Goal: Transaction & Acquisition: Purchase product/service

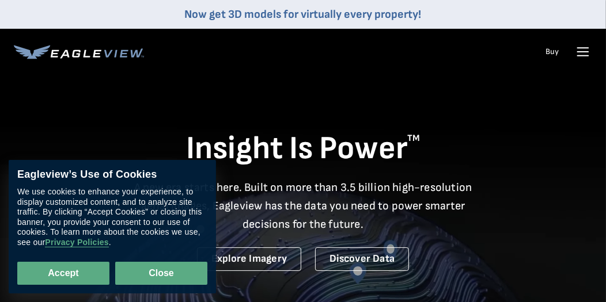
click at [147, 269] on button "Close" at bounding box center [161, 273] width 92 height 23
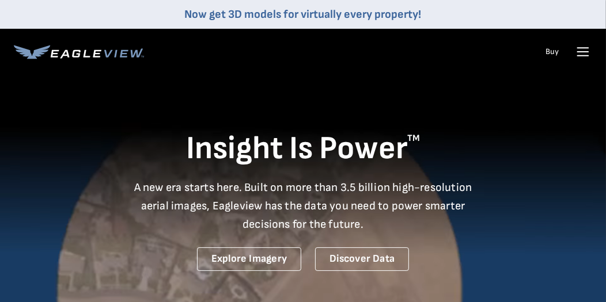
click at [584, 52] on icon at bounding box center [583, 52] width 11 height 0
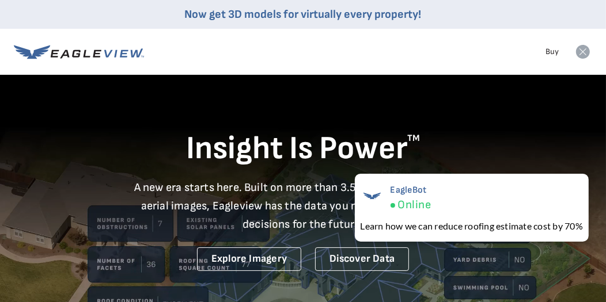
click at [584, 51] on icon at bounding box center [583, 52] width 14 height 14
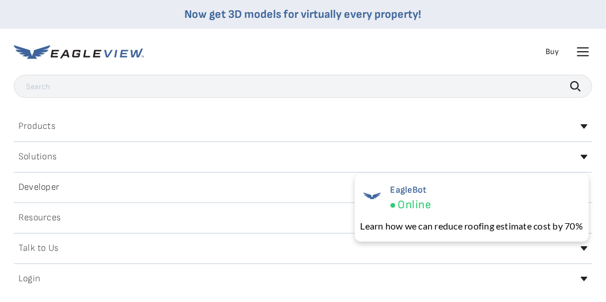
scroll to position [162, 0]
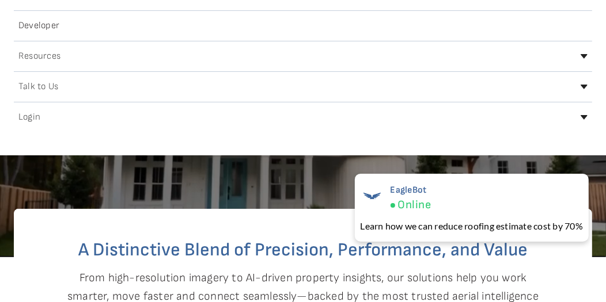
click at [31, 113] on h2 "Login" at bounding box center [29, 117] width 22 height 9
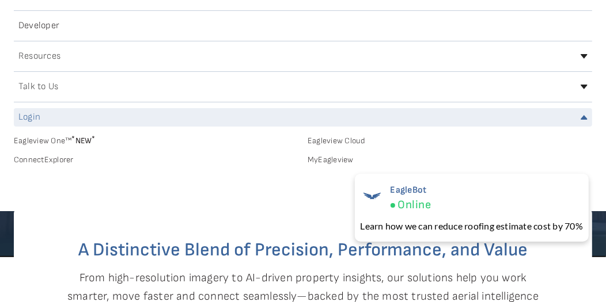
click at [335, 157] on link "MyEagleview" at bounding box center [450, 160] width 285 height 10
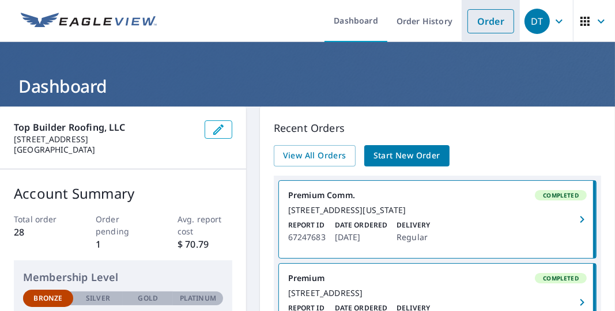
click at [487, 21] on link "Order" at bounding box center [490, 21] width 47 height 24
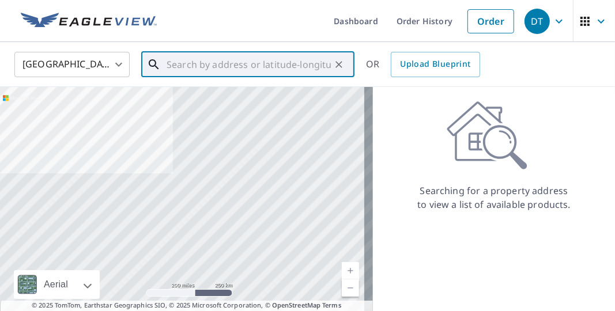
click at [229, 64] on input "text" at bounding box center [249, 64] width 164 height 32
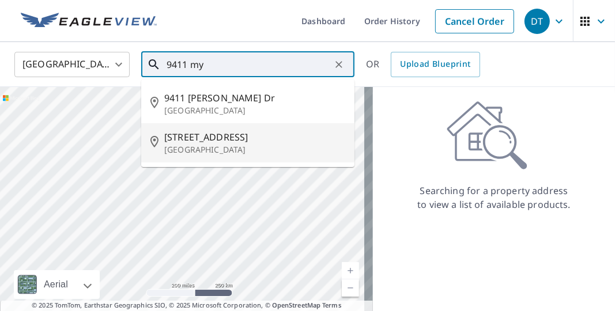
click at [243, 147] on p "Orlando, FL 32832" at bounding box center [254, 150] width 181 height 12
type input "9411 Myrtle Creek Ln Orlando, FL 32832"
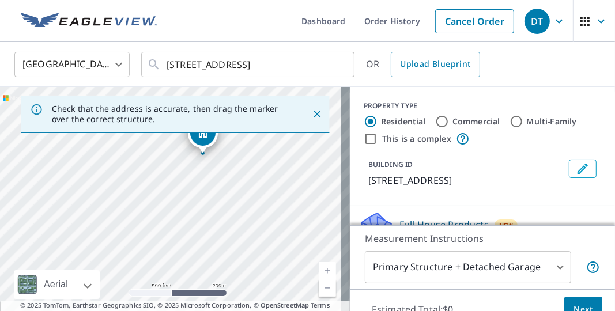
drag, startPoint x: 233, startPoint y: 203, endPoint x: 230, endPoint y: 181, distance: 22.2
drag, startPoint x: 230, startPoint y: 181, endPoint x: 506, endPoint y: 125, distance: 281.6
click at [509, 125] on input "Multi-Family" at bounding box center [516, 122] width 14 height 14
radio input "true"
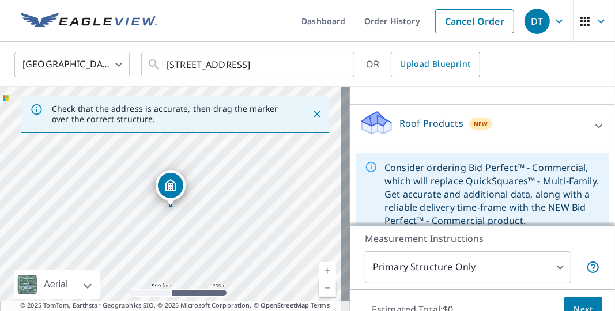
scroll to position [116, 0]
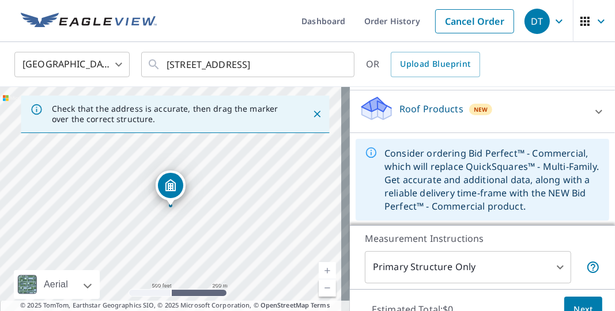
click at [542, 264] on body "DT DT Dashboard Order History Cancel Order DT United States US ​ 9411 Myrtle Cr…" at bounding box center [307, 155] width 615 height 311
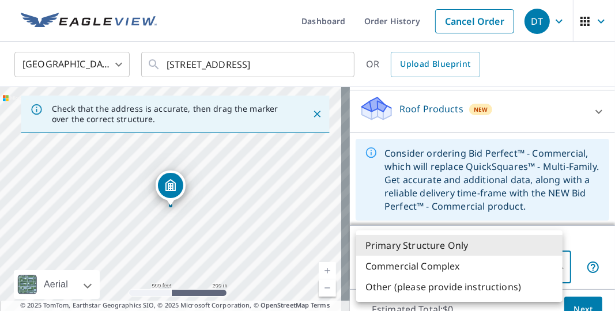
click at [589, 242] on div at bounding box center [307, 155] width 615 height 311
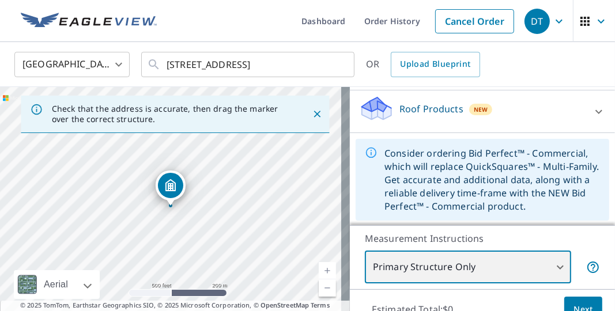
scroll to position [55, 0]
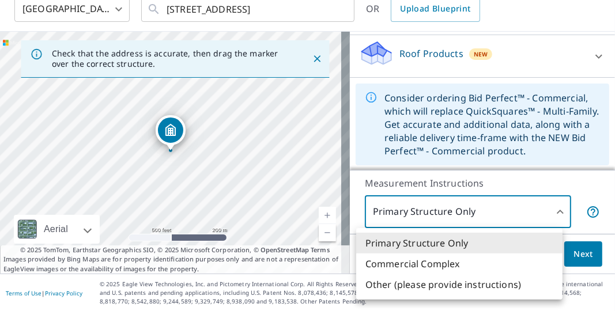
click at [545, 206] on body "DT DT Dashboard Order History Cancel Order DT United States US ​ 9411 Myrtle Cr…" at bounding box center [307, 155] width 615 height 311
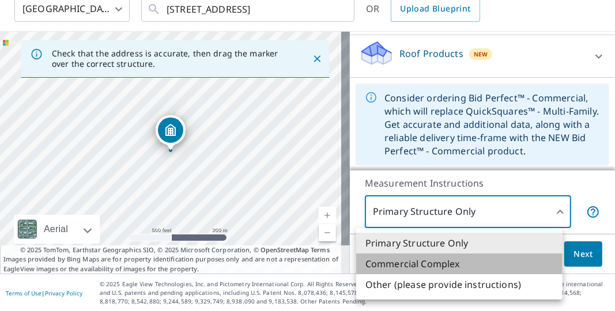
click at [467, 260] on li "Commercial Complex" at bounding box center [459, 264] width 206 height 21
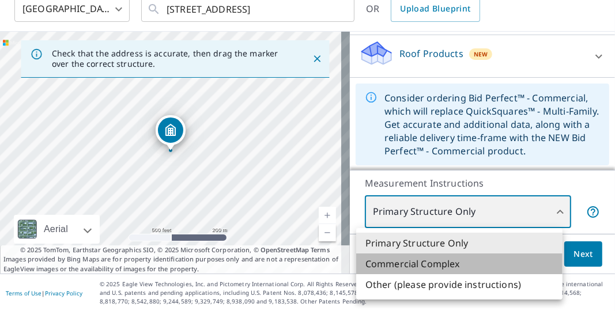
type input "4"
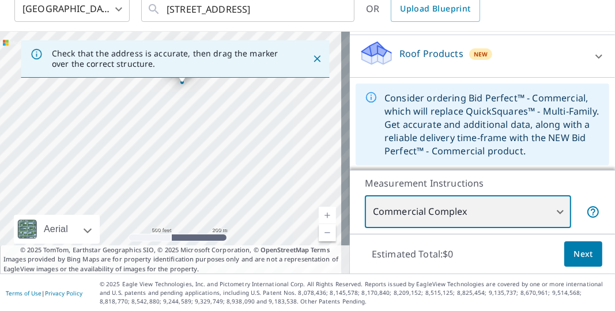
drag, startPoint x: 190, startPoint y: 183, endPoint x: 201, endPoint y: 115, distance: 69.0
drag, startPoint x: 201, startPoint y: 115, endPoint x: 168, endPoint y: 201, distance: 92.5
click at [168, 201] on div "9411 Myrtle Creek Ln Orlando, FL 32832" at bounding box center [175, 153] width 350 height 242
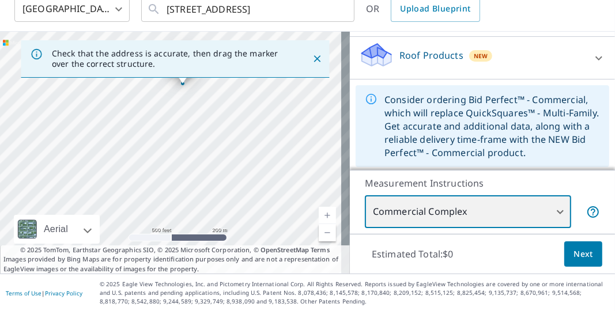
scroll to position [114, 0]
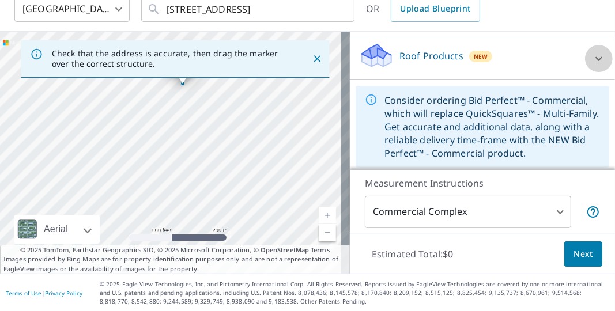
click at [592, 55] on icon at bounding box center [599, 59] width 14 height 14
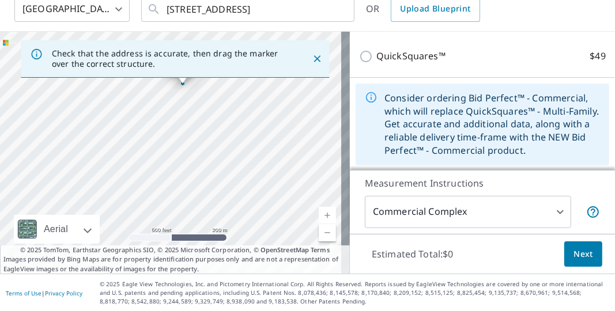
scroll to position [149, 0]
click at [578, 253] on span "Next" at bounding box center [583, 254] width 20 height 14
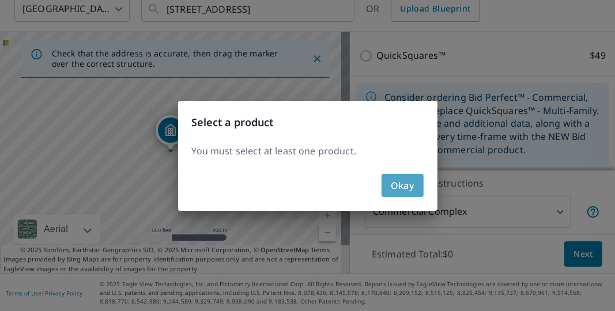
click at [398, 187] on span "Okay" at bounding box center [403, 185] width 24 height 16
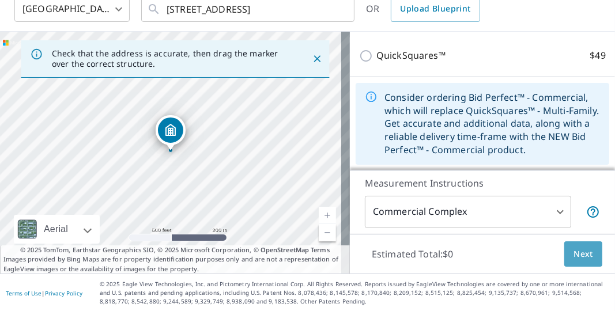
click at [578, 251] on span "Next" at bounding box center [583, 254] width 20 height 14
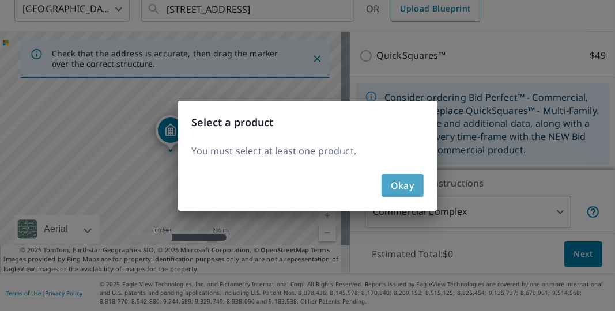
click at [406, 192] on span "Okay" at bounding box center [403, 185] width 24 height 16
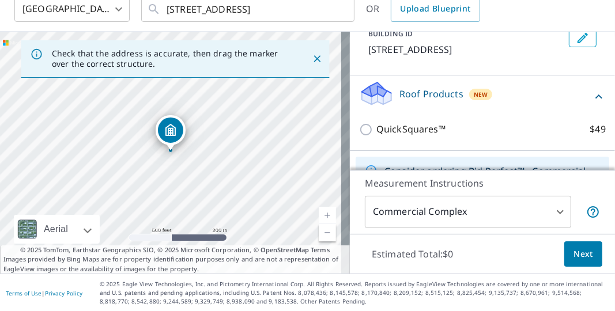
scroll to position [53, 0]
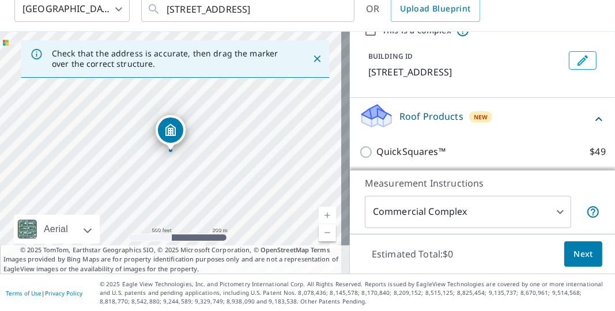
click at [438, 118] on p "Roof Products" at bounding box center [431, 116] width 64 height 14
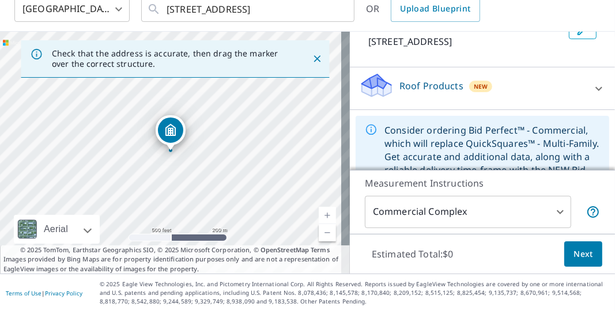
scroll to position [83, 0]
click at [592, 90] on icon at bounding box center [599, 89] width 14 height 14
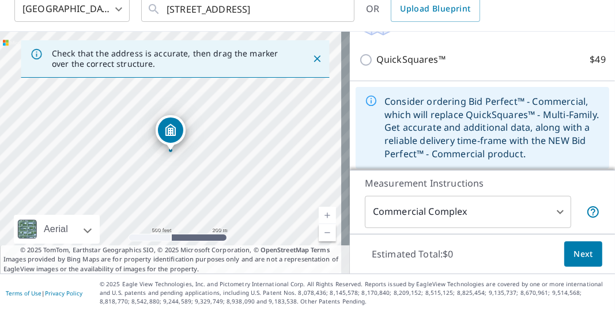
scroll to position [146, 0]
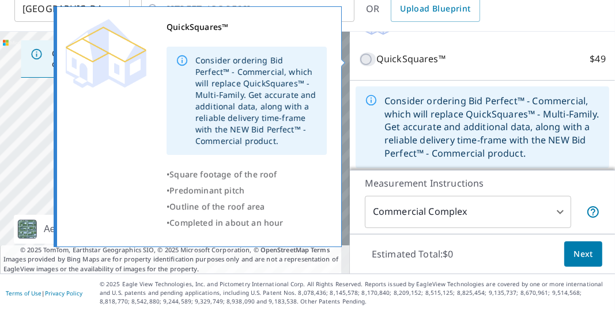
click at [359, 60] on input "QuickSquares™ $49" at bounding box center [367, 59] width 17 height 14
checkbox input "true"
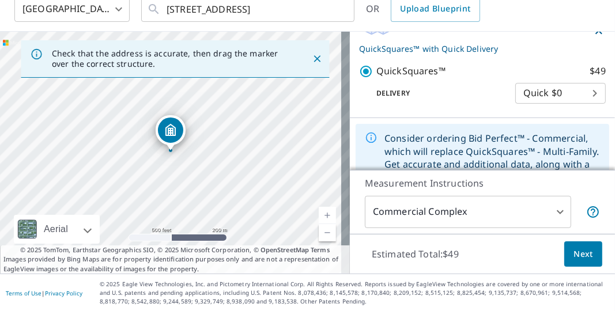
scroll to position [187, 0]
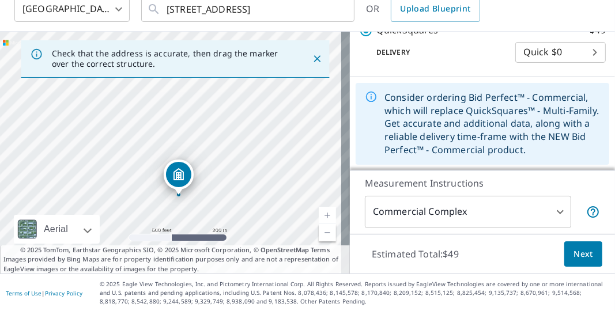
drag, startPoint x: 174, startPoint y: 133, endPoint x: 182, endPoint y: 177, distance: 45.1
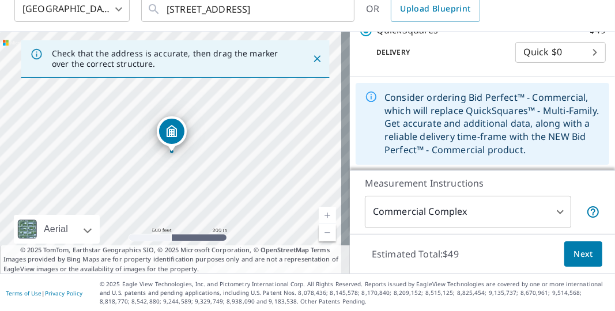
drag, startPoint x: 182, startPoint y: 177, endPoint x: 172, endPoint y: 81, distance: 96.8
click at [172, 81] on div "9423 Myrtle Creek Ln Orlando, FL 32832" at bounding box center [175, 153] width 350 height 242
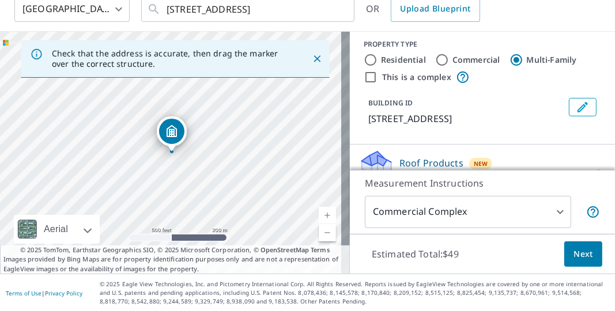
scroll to position [5, 0]
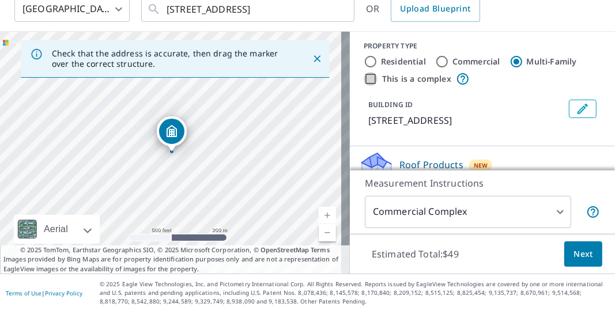
click at [365, 75] on input "This is a complex" at bounding box center [371, 79] width 14 height 14
checkbox input "true"
radio input "true"
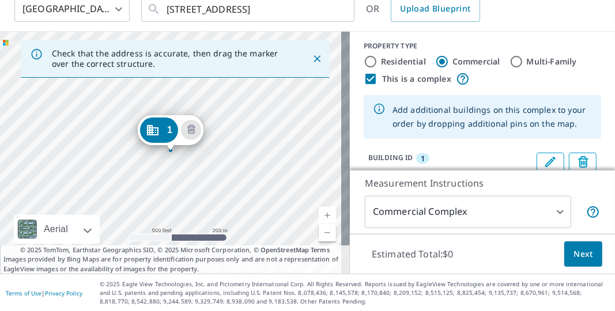
click at [171, 160] on div "1 9423 Myrtle Creek Ln Orlando, FL 32832" at bounding box center [175, 153] width 350 height 242
click at [177, 178] on div "2 9429 Myrtle Creek Ln Orlando, FL 32832 1 9423 Myrtle Creek Ln Orlando, FL 328…" at bounding box center [175, 153] width 350 height 242
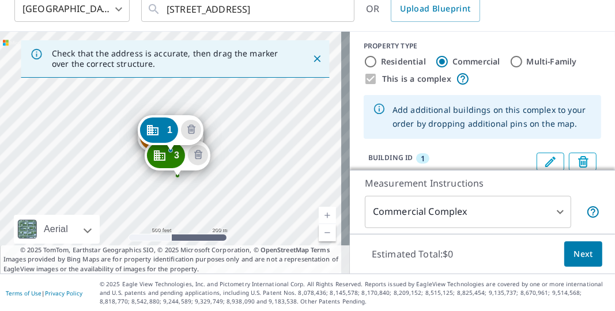
click at [188, 201] on div "2 9429 Myrtle Creek Ln Orlando, FL 32832 3 9435 Myrtle Creek Ln Orlando, FL 328…" at bounding box center [175, 153] width 350 height 242
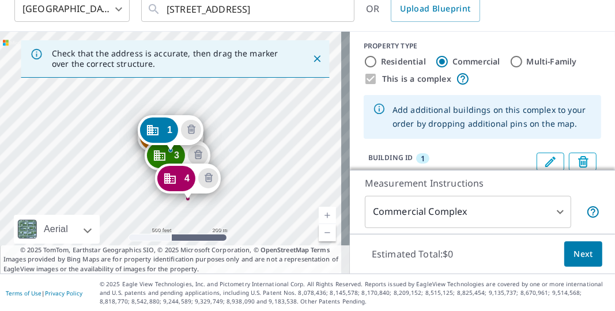
click at [185, 225] on div "2 9429 Myrtle Creek Ln Orlando, FL 32832 3 9435 Myrtle Creek Ln Orlando, FL 328…" at bounding box center [175, 153] width 350 height 242
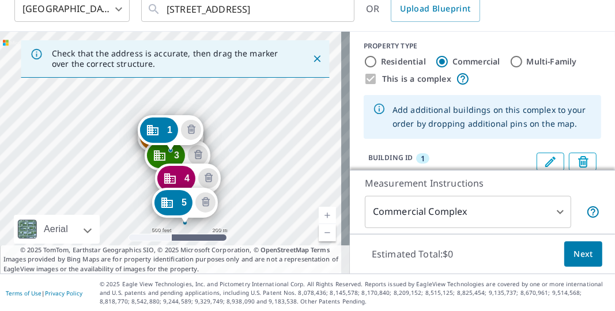
click at [319, 208] on link "Current Level 16, Zoom In" at bounding box center [327, 215] width 17 height 17
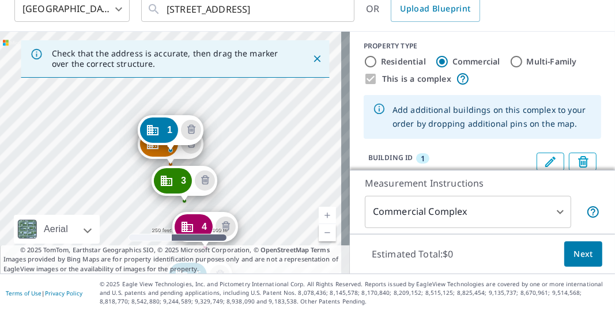
click at [319, 208] on link "Current Level 17, Zoom In" at bounding box center [327, 215] width 17 height 17
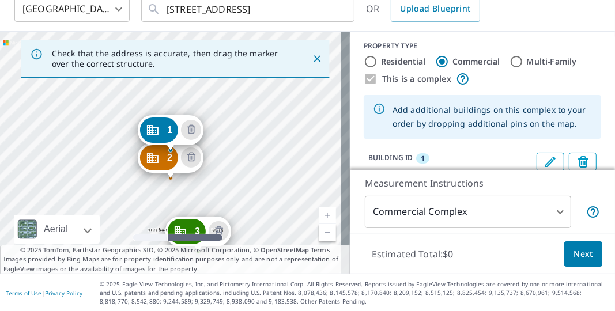
click at [319, 208] on link "Current Level 18, Zoom In" at bounding box center [327, 215] width 17 height 17
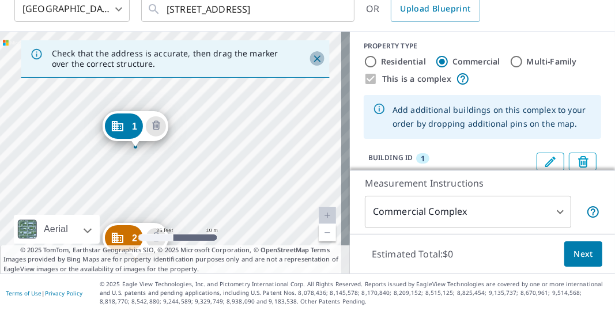
click at [311, 58] on icon "Close" at bounding box center [317, 59] width 12 height 12
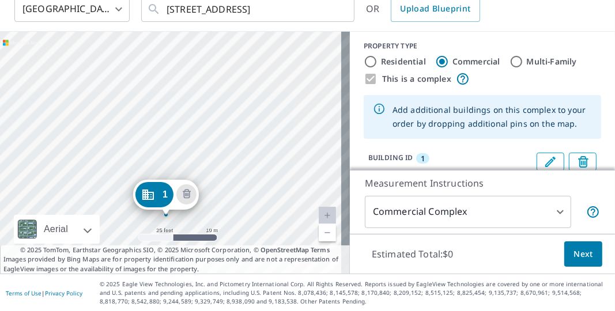
drag, startPoint x: 280, startPoint y: 97, endPoint x: 275, endPoint y: 162, distance: 65.8
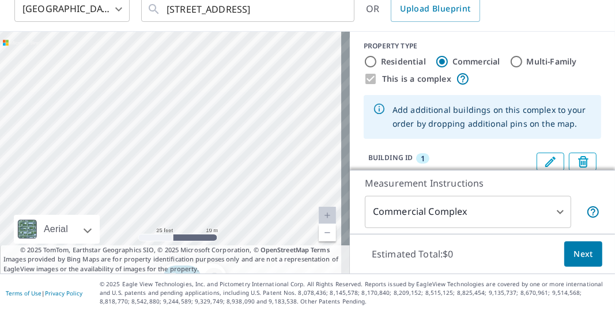
drag, startPoint x: 275, startPoint y: 162, endPoint x: 288, endPoint y: 182, distance: 23.3
click at [288, 182] on div "2 9429 Myrtle Creek Ln Orlando, FL 32832 3 9435 Myrtle Creek Ln Orlando, FL 328…" at bounding box center [175, 153] width 350 height 242
drag, startPoint x: 288, startPoint y: 110, endPoint x: 295, endPoint y: 193, distance: 83.3
click at [295, 193] on div "2 9429 Myrtle Creek Ln Orlando, FL 32832 3 9435 Myrtle Creek Ln Orlando, FL 328…" at bounding box center [175, 153] width 350 height 242
drag, startPoint x: 304, startPoint y: 136, endPoint x: 305, endPoint y: 233, distance: 96.8
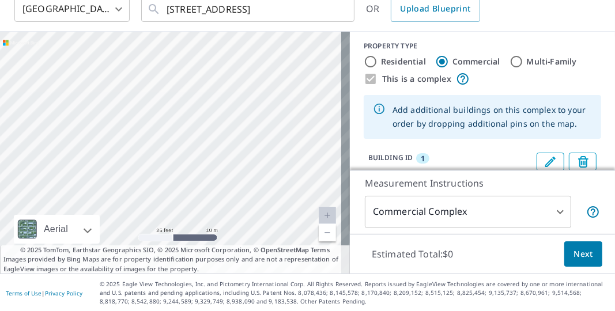
drag, startPoint x: 305, startPoint y: 233, endPoint x: 203, endPoint y: 157, distance: 127.2
drag, startPoint x: 203, startPoint y: 157, endPoint x: 184, endPoint y: 142, distance: 23.4
click at [184, 142] on div "2 9429 Myrtle Creek Ln Orlando, FL 32832 3 9435 Myrtle Creek Ln Orlando, FL 328…" at bounding box center [175, 153] width 350 height 242
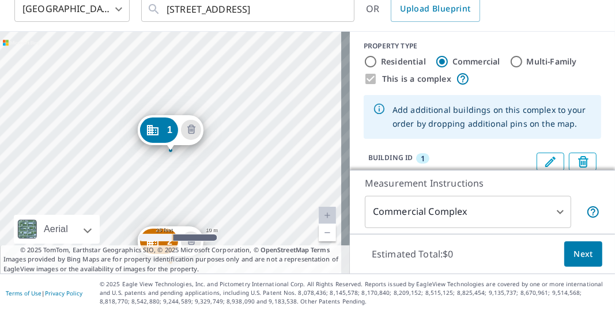
click at [319, 235] on link "Current Level 20, Zoom Out" at bounding box center [327, 232] width 17 height 17
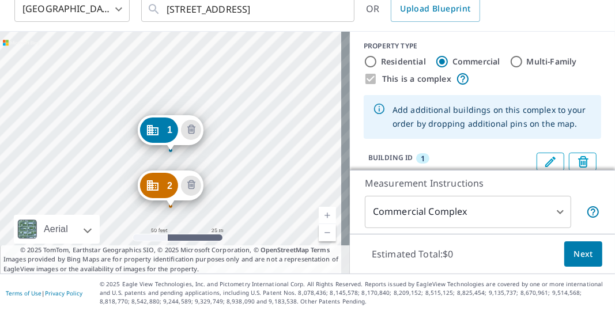
click at [319, 235] on link "Current Level 19, Zoom Out" at bounding box center [327, 232] width 17 height 17
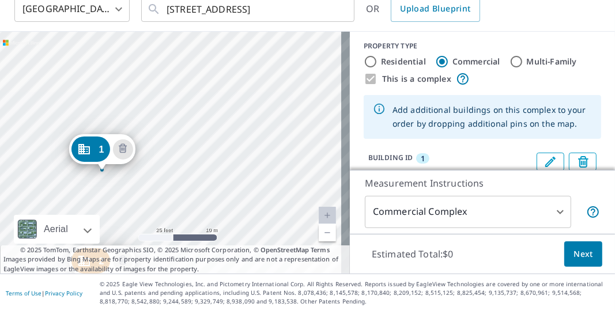
drag, startPoint x: 158, startPoint y: 121, endPoint x: 295, endPoint y: 154, distance: 141.1
click at [295, 154] on div "2 9429 Myrtle Creek Ln Orlando, FL 32832 3 9435 Myrtle Creek Ln Orlando, FL 328…" at bounding box center [175, 153] width 350 height 242
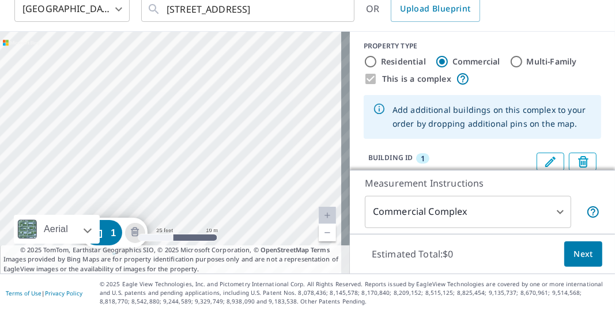
drag, startPoint x: 268, startPoint y: 112, endPoint x: 286, endPoint y: 217, distance: 106.8
click at [286, 217] on div "2 9429 Myrtle Creek Ln Orlando, FL 32832 3 9435 Myrtle Creek Ln Orlando, FL 328…" at bounding box center [175, 153] width 350 height 242
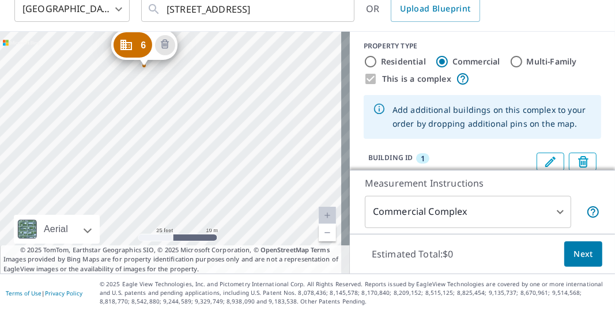
drag, startPoint x: 289, startPoint y: 107, endPoint x: 334, endPoint y: 237, distance: 137.7
click at [334, 237] on div "2 9429 Myrtle Creek Ln Orlando, FL 32832 3 9435 Myrtle Creek Ln Orlando, FL 328…" at bounding box center [175, 153] width 350 height 242
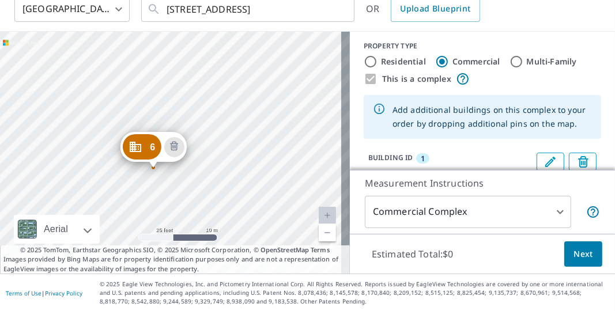
drag, startPoint x: 301, startPoint y: 104, endPoint x: 315, endPoint y: 229, distance: 126.4
click at [315, 229] on div "2 9429 Myrtle Creek Ln Orlando, FL 32832 3 9435 Myrtle Creek Ln Orlando, FL 328…" at bounding box center [175, 153] width 350 height 242
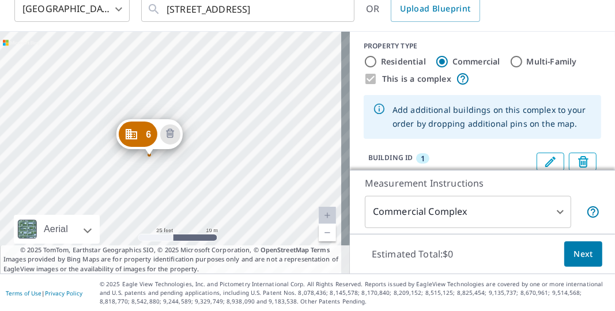
click at [306, 193] on div "2 9429 Myrtle Creek Ln Orlando, FL 32832 3 9435 Myrtle Creek Ln Orlando, FL 328…" at bounding box center [175, 153] width 350 height 242
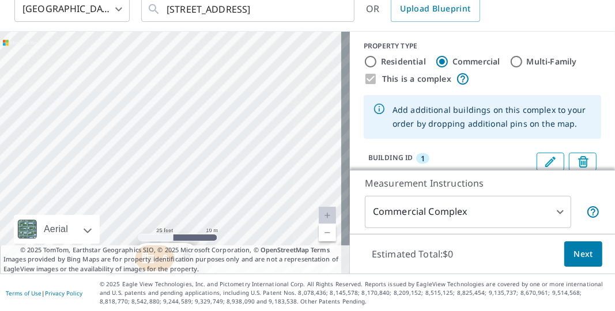
drag, startPoint x: 297, startPoint y: 80, endPoint x: 316, endPoint y: 218, distance: 139.6
click at [316, 218] on div "2 9429 Myrtle Creek Ln Orlando, FL 32832 3 9435 Myrtle Creek Ln Orlando, FL 328…" at bounding box center [175, 153] width 350 height 242
drag, startPoint x: 316, startPoint y: 116, endPoint x: 313, endPoint y: 225, distance: 108.9
click at [313, 225] on div "2 9429 Myrtle Creek Ln Orlando, FL 32832 3 9435 Myrtle Creek Ln Orlando, FL 328…" at bounding box center [175, 153] width 350 height 242
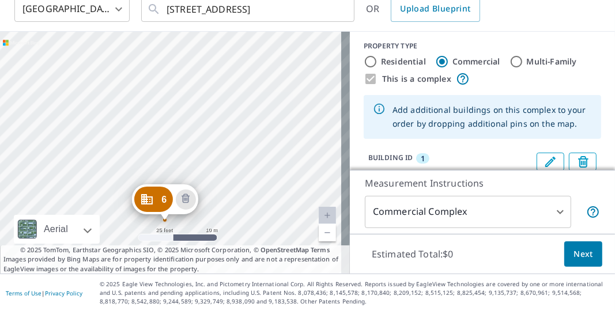
click at [313, 145] on div "2 9429 Myrtle Creek Ln Orlando, FL 32832 3 9435 Myrtle Creek Ln Orlando, FL 328…" at bounding box center [175, 153] width 350 height 242
click at [319, 94] on div "2 9429 Myrtle Creek Ln Orlando, FL 32832 3 9435 Myrtle Creek Ln Orlando, FL 328…" at bounding box center [175, 153] width 350 height 242
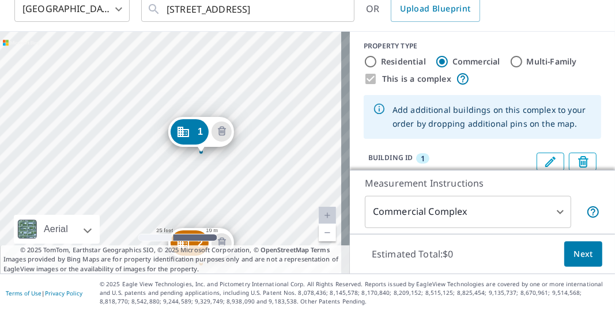
drag, startPoint x: 309, startPoint y: 84, endPoint x: 379, endPoint y: 65, distance: 73.0
click at [379, 65] on div "2 9429 Myrtle Creek Ln Orlando, FL 32832 3 9435 Myrtle Creek Ln Orlando, FL 328…" at bounding box center [307, 153] width 615 height 242
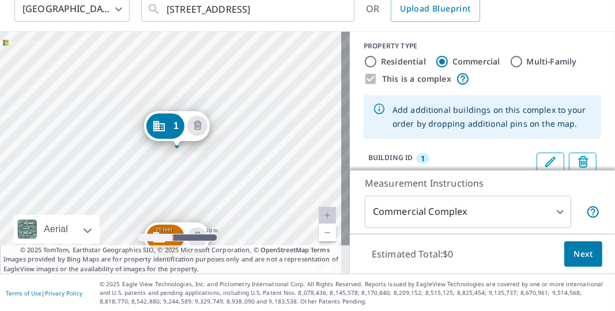
click at [315, 80] on div "2 9429 Myrtle Creek Ln Orlando, FL 32832 3 9435 Myrtle Creek Ln Orlando, FL 328…" at bounding box center [175, 153] width 350 height 242
click at [313, 84] on div "2 9429 Myrtle Creek Ln Orlando, FL 32832 3 9435 Myrtle Creek Ln Orlando, FL 328…" at bounding box center [175, 153] width 350 height 242
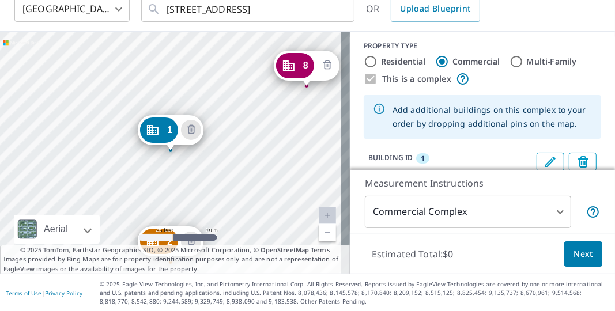
click at [324, 58] on button "Delete building 8" at bounding box center [327, 65] width 20 height 20
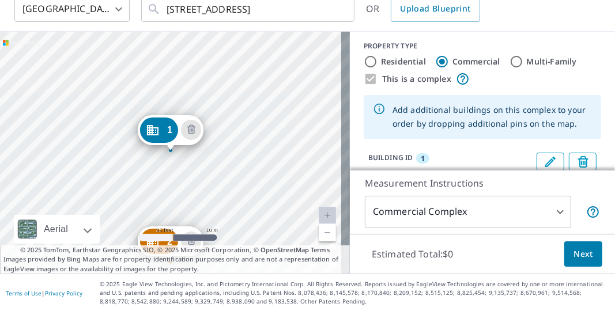
click at [323, 233] on link "Current Level 20, Zoom Out" at bounding box center [327, 232] width 17 height 17
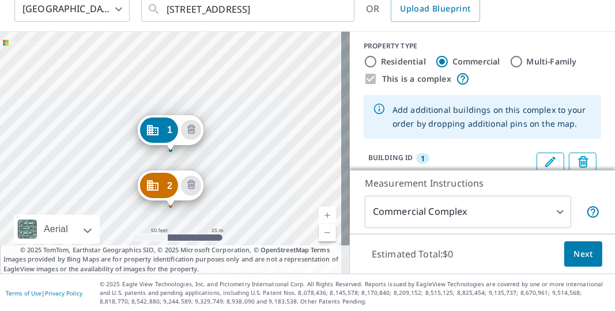
click at [323, 233] on link "Current Level 19, Zoom Out" at bounding box center [327, 232] width 17 height 17
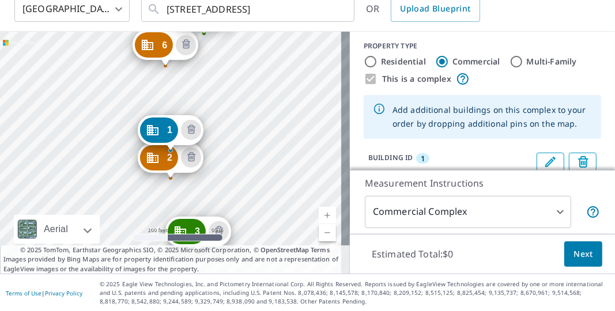
click at [105, 90] on div "2 9429 Myrtle Creek Ln Orlando, FL 32832 3 9435 Myrtle Creek Ln Orlando, FL 328…" at bounding box center [175, 153] width 350 height 242
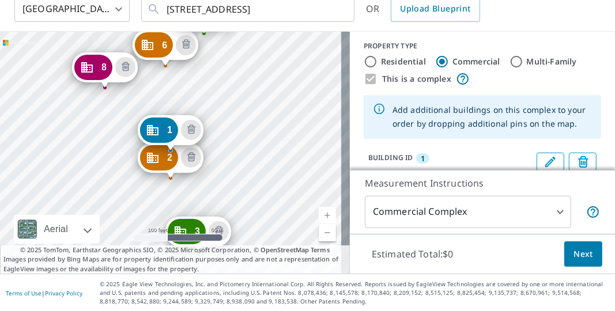
click at [105, 160] on div "2 9429 Myrtle Creek Ln Orlando, FL 32832 3 9435 Myrtle Creek Ln Orlando, FL 328…" at bounding box center [175, 153] width 350 height 242
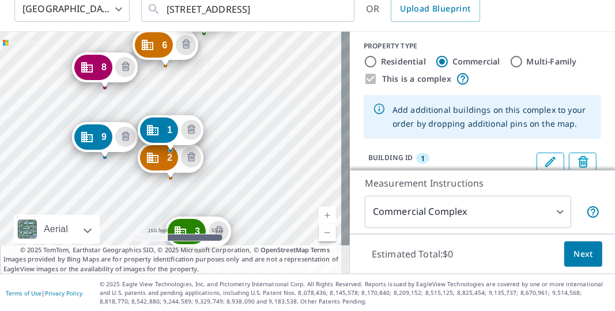
click at [284, 131] on div "2 9429 Myrtle Creek Ln Orlando, FL 32832 3 9435 Myrtle Creek Ln Orlando, FL 328…" at bounding box center [175, 153] width 350 height 242
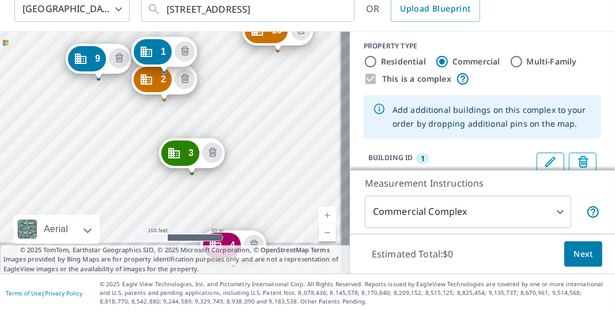
drag, startPoint x: 284, startPoint y: 131, endPoint x: 279, endPoint y: 89, distance: 42.9
click at [279, 89] on div "2 9429 Myrtle Creek Ln Orlando, FL 32832 3 9435 Myrtle Creek Ln Orlando, FL 328…" at bounding box center [175, 153] width 350 height 242
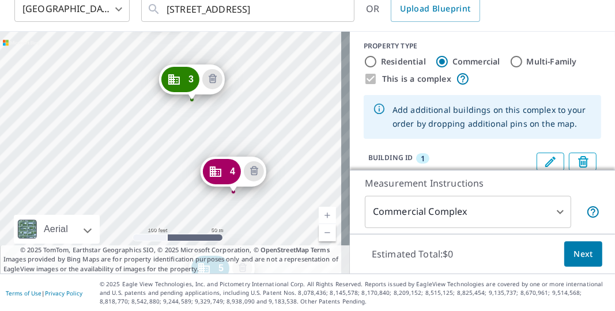
drag, startPoint x: 279, startPoint y: 89, endPoint x: 278, endPoint y: 37, distance: 51.9
click at [278, 37] on div "2 9429 Myrtle Creek Ln Orlando, FL 32832 3 9435 Myrtle Creek Ln Orlando, FL 328…" at bounding box center [175, 153] width 350 height 242
click at [148, 135] on div "2 9429 Myrtle Creek Ln Orlando, FL 32832 3 9435 Myrtle Creek Ln Orlando, FL 328…" at bounding box center [175, 153] width 350 height 242
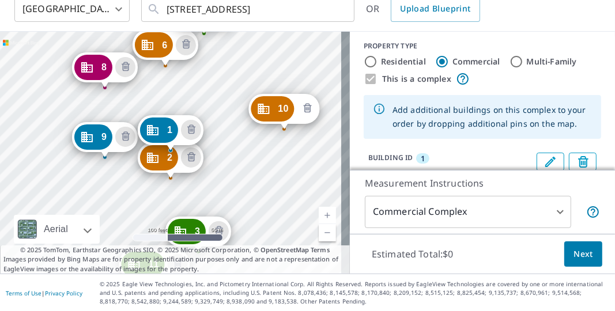
click at [306, 111] on icon "Delete building 10" at bounding box center [307, 107] width 8 height 9
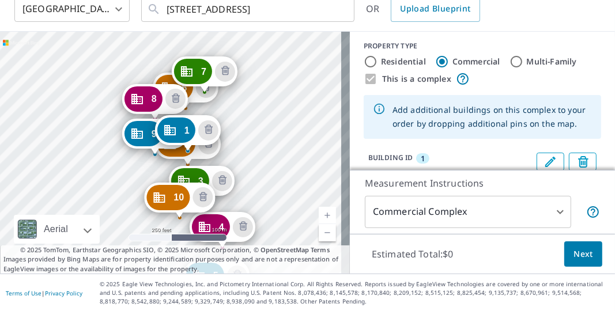
click at [319, 215] on link "Current Level 17, Zoom In" at bounding box center [327, 215] width 17 height 17
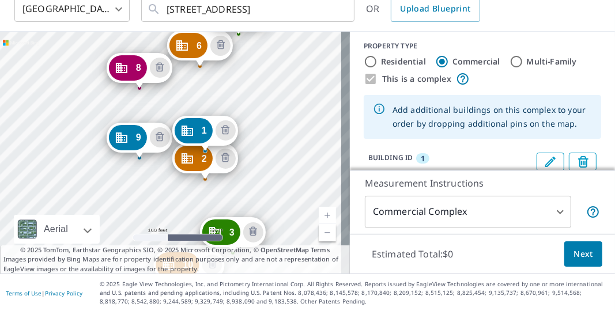
click at [319, 215] on link "Current Level 18, Zoom In" at bounding box center [327, 215] width 17 height 17
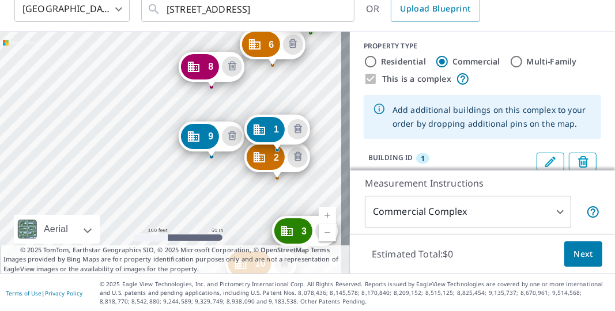
click at [316, 119] on div "2 9429 Myrtle Creek Ln Orlando, FL 32832 3 9435 Myrtle Creek Ln Orlando, FL 328…" at bounding box center [175, 153] width 350 height 242
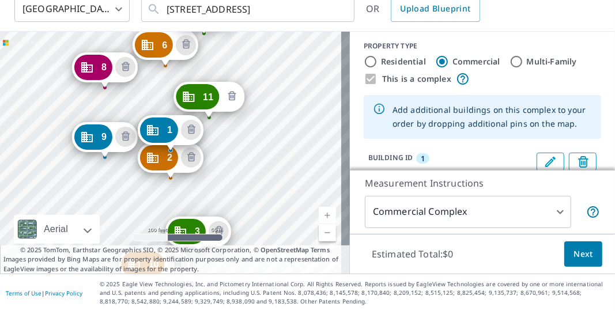
click at [232, 96] on icon "Delete building 11" at bounding box center [232, 97] width 14 height 14
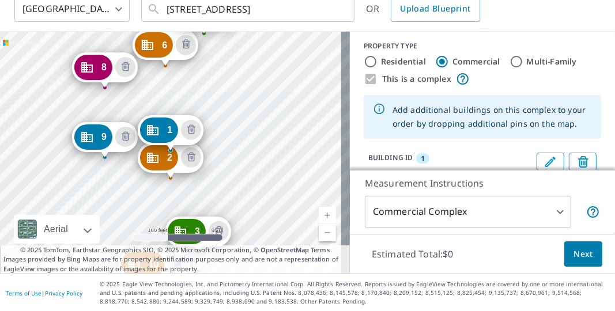
click at [269, 72] on div "2 9429 Myrtle Creek Ln Orlando, FL 32832 3 9435 Myrtle Creek Ln Orlando, FL 328…" at bounding box center [175, 153] width 350 height 242
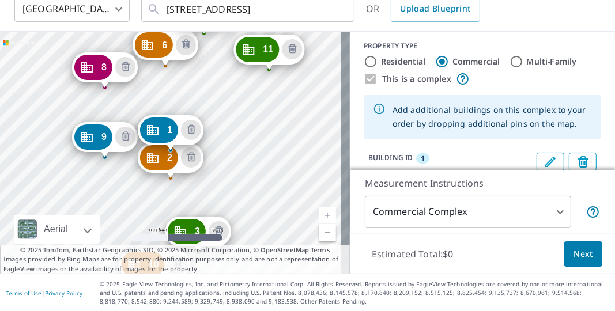
drag, startPoint x: 269, startPoint y: 72, endPoint x: 278, endPoint y: 179, distance: 107.0
click at [278, 179] on div "2 9429 Myrtle Creek Ln Orlando, FL 32832 3 9435 Myrtle Creek Ln Orlando, FL 328…" at bounding box center [175, 153] width 350 height 242
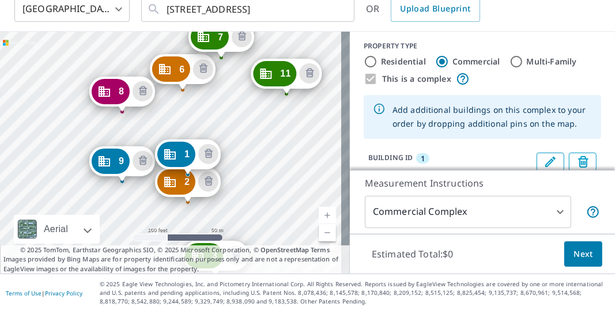
drag, startPoint x: 278, startPoint y: 179, endPoint x: 292, endPoint y: 157, distance: 25.1
click at [292, 157] on div "2 9429 Myrtle Creek Ln Orlando, FL 32832 3 9435 Myrtle Creek Ln Orlando, FL 328…" at bounding box center [175, 153] width 350 height 242
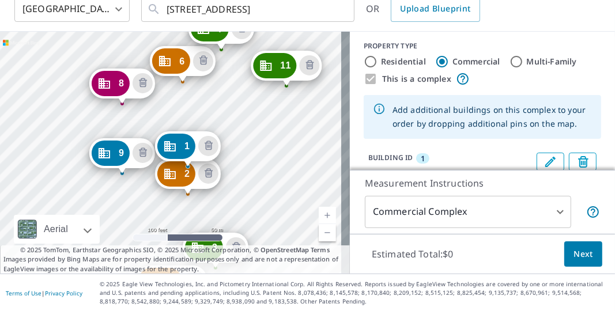
drag, startPoint x: 292, startPoint y: 157, endPoint x: 292, endPoint y: 149, distance: 8.1
click at [292, 149] on div "2 9429 Myrtle Creek Ln Orlando, FL 32832 3 9435 Myrtle Creek Ln Orlando, FL 328…" at bounding box center [175, 153] width 350 height 242
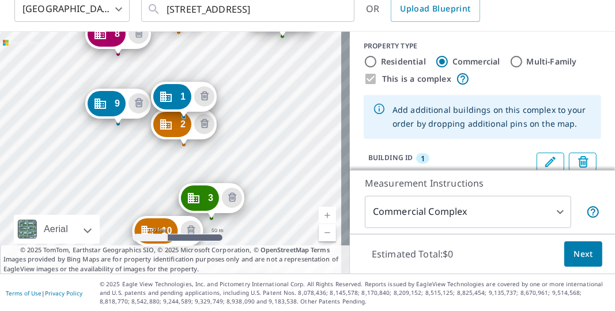
drag, startPoint x: 292, startPoint y: 149, endPoint x: 288, endPoint y: 99, distance: 50.3
click at [288, 99] on div "2 9429 Myrtle Creek Ln Orlando, FL 32832 3 9435 Myrtle Creek Ln Orlando, FL 328…" at bounding box center [175, 153] width 350 height 242
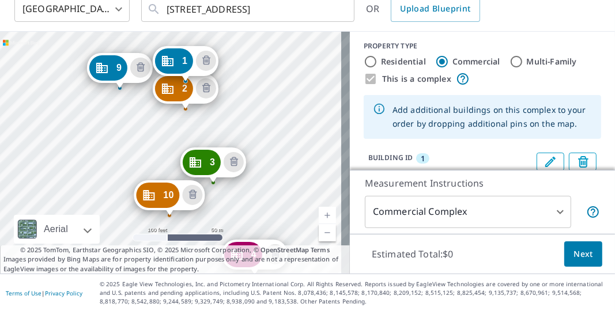
drag, startPoint x: 288, startPoint y: 99, endPoint x: 292, endPoint y: 47, distance: 52.6
click at [292, 47] on div "2 9429 Myrtle Creek Ln Orlando, FL 32832 3 9435 Myrtle Creek Ln Orlando, FL 328…" at bounding box center [175, 153] width 350 height 242
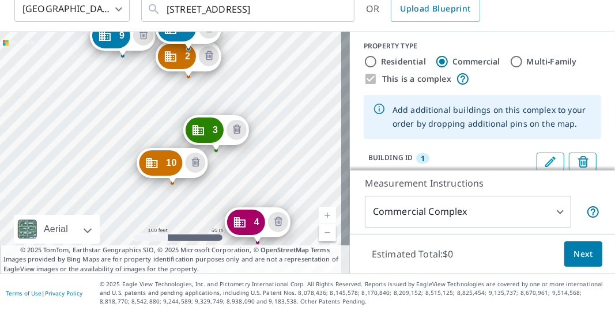
drag, startPoint x: 292, startPoint y: 47, endPoint x: 292, endPoint y: -13, distance: 59.9
click at [292, 0] on html "DT DT Dashboard Order History Cancel Order DT United States US ​ 9411 Myrtle Cr…" at bounding box center [307, 155] width 615 height 311
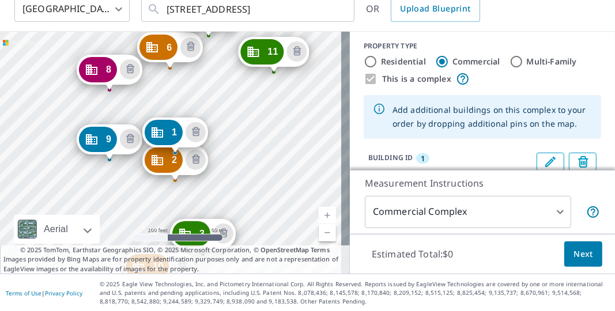
click at [277, 135] on div "2 9429 Myrtle Creek Ln Orlando, FL 32832 3 9435 Myrtle Creek Ln Orlando, FL 328…" at bounding box center [175, 153] width 350 height 242
click at [293, 46] on icon "Delete building 11" at bounding box center [297, 52] width 14 height 14
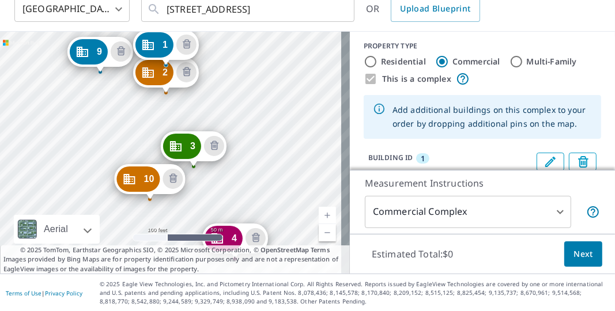
drag, startPoint x: 271, startPoint y: 193, endPoint x: 271, endPoint y: 82, distance: 110.6
click at [271, 82] on div "2 9429 Myrtle Creek Ln Orlando, FL 32832 3 9435 Myrtle Creek Ln Orlando, FL 328…" at bounding box center [175, 153] width 350 height 242
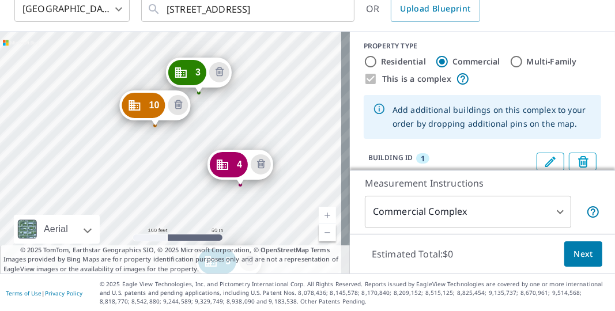
drag, startPoint x: 271, startPoint y: 82, endPoint x: 271, endPoint y: 33, distance: 49.6
click at [271, 33] on div "2 9429 Myrtle Creek Ln Orlando, FL 32832 3 9435 Myrtle Creek Ln Orlando, FL 328…" at bounding box center [175, 153] width 350 height 242
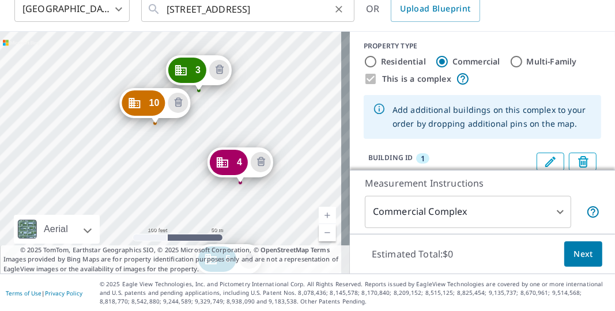
drag, startPoint x: 271, startPoint y: 33, endPoint x: 274, endPoint y: 3, distance: 29.5
click at [274, 3] on div "United States US ​ 9411 Myrtle Creek Ln Orlando, FL 32832 ​ OR Upload Blueprint…" at bounding box center [307, 130] width 615 height 287
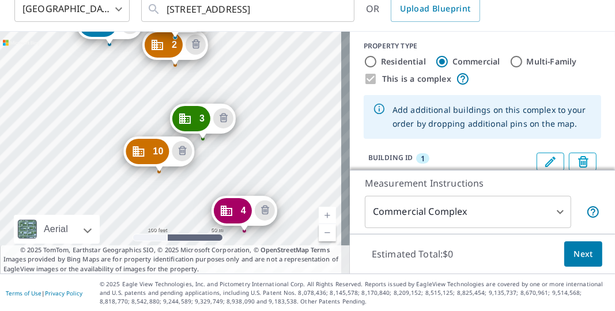
click at [275, 80] on div "2 9429 Myrtle Creek Ln Orlando, FL 32832 3 9435 Myrtle Creek Ln Orlando, FL 328…" at bounding box center [175, 153] width 350 height 242
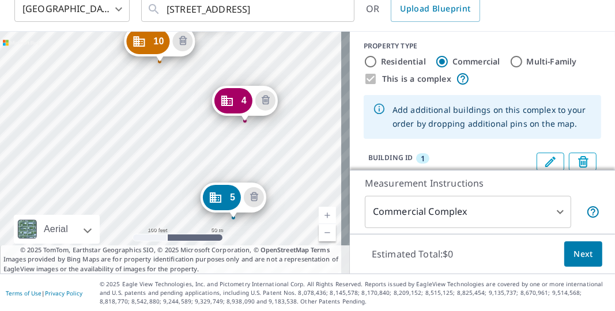
drag, startPoint x: 298, startPoint y: 174, endPoint x: 299, endPoint y: 63, distance: 110.6
click at [299, 63] on div "2 9429 Myrtle Creek Ln Orlando, FL 32832 3 9435 Myrtle Creek Ln Orlando, FL 328…" at bounding box center [175, 153] width 350 height 242
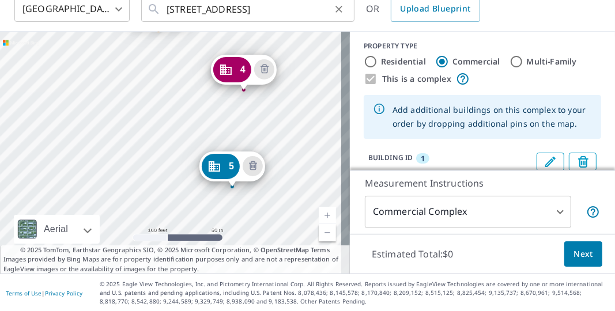
drag, startPoint x: 299, startPoint y: 63, endPoint x: 298, endPoint y: 11, distance: 52.4
click at [298, 11] on div "United States US ​ 9411 Myrtle Creek Ln Orlando, FL 32832 ​ OR Upload Blueprint…" at bounding box center [307, 130] width 615 height 287
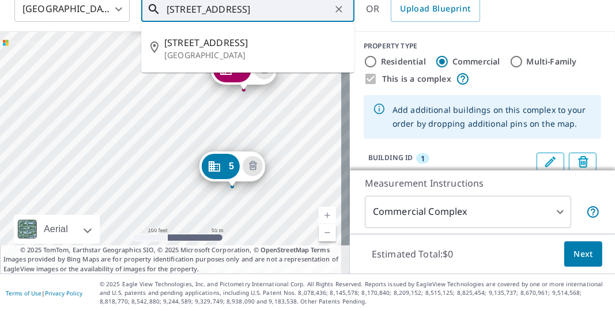
click at [299, 9] on input "9411 Myrtle Creek Ln Orlando, FL 32832" at bounding box center [249, 9] width 164 height 32
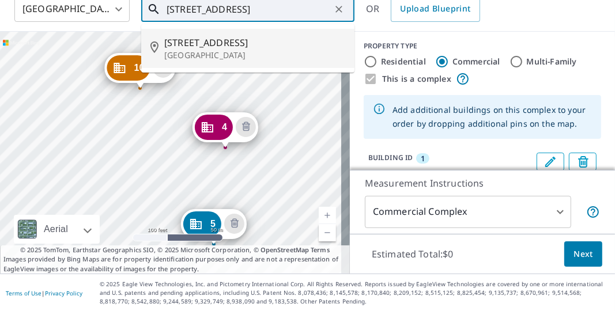
click at [279, 90] on div "2 9429 Myrtle Creek Ln Orlando, FL 32832 3 9435 Myrtle Creek Ln Orlando, FL 328…" at bounding box center [175, 153] width 350 height 242
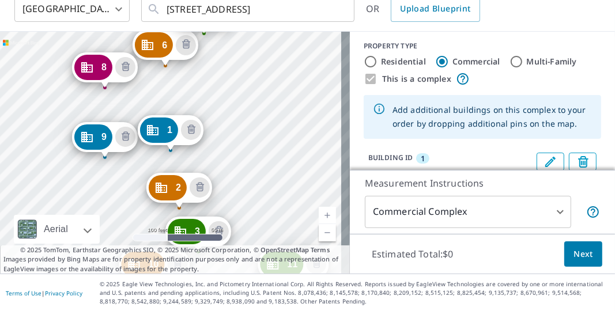
drag, startPoint x: 162, startPoint y: 157, endPoint x: 171, endPoint y: 187, distance: 31.2
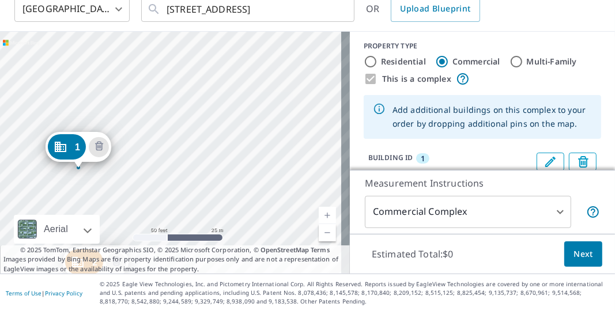
click at [195, 152] on div "2 9429 Myrtle Creek Ln Orlando, FL 32832 3 9435 Myrtle Creek Ln Orlando, FL 328…" at bounding box center [175, 153] width 350 height 242
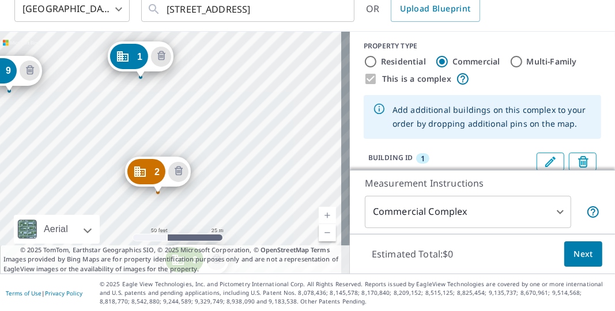
drag, startPoint x: 195, startPoint y: 152, endPoint x: 258, endPoint y: 62, distance: 109.8
click at [258, 62] on div "2 9429 Myrtle Creek Ln Orlando, FL 32832 3 9435 Myrtle Creek Ln Orlando, FL 328…" at bounding box center [175, 153] width 350 height 242
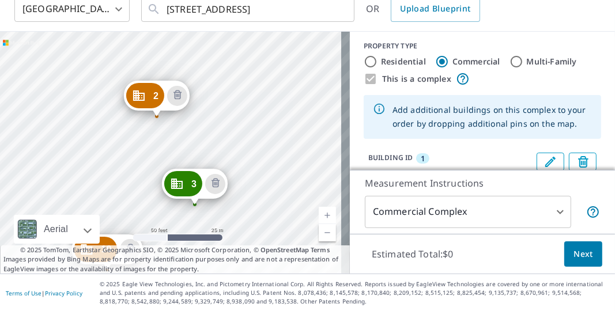
drag, startPoint x: 243, startPoint y: 162, endPoint x: 241, endPoint y: 85, distance: 76.6
click at [241, 85] on div "2 9429 Myrtle Creek Ln Orlando, FL 32832 3 9435 Myrtle Creek Ln Orlando, FL 328…" at bounding box center [175, 153] width 350 height 242
click at [257, 171] on div "2 9429 Myrtle Creek Ln Orlando, FL 32832 3 9435 Myrtle Creek Ln Orlando, FL 328…" at bounding box center [175, 153] width 350 height 242
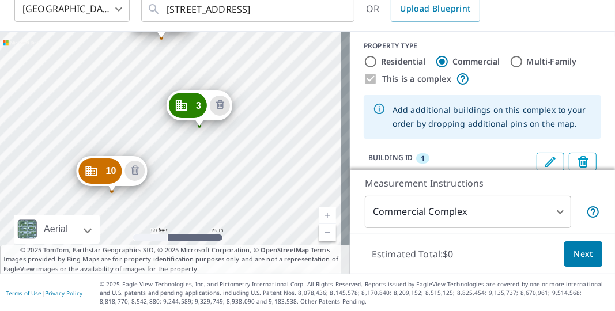
drag, startPoint x: 257, startPoint y: 171, endPoint x: 262, endPoint y: 93, distance: 77.9
click at [262, 93] on div "2 9429 Myrtle Creek Ln Orlando, FL 32832 3 9435 Myrtle Creek Ln Orlando, FL 328…" at bounding box center [175, 153] width 350 height 242
click at [276, 180] on div "2 9429 Myrtle Creek Ln Orlando, FL 32832 3 9435 Myrtle Creek Ln Orlando, FL 328…" at bounding box center [175, 153] width 350 height 242
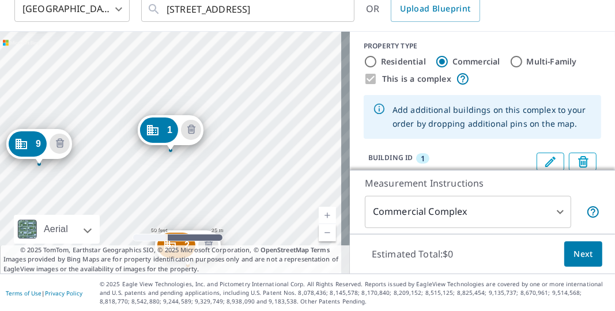
drag, startPoint x: 276, startPoint y: 180, endPoint x: 243, endPoint y: 72, distance: 112.6
click at [243, 72] on div "2 9429 Myrtle Creek Ln Orlando, FL 32832 3 9435 Myrtle Creek Ln Orlando, FL 328…" at bounding box center [175, 153] width 350 height 242
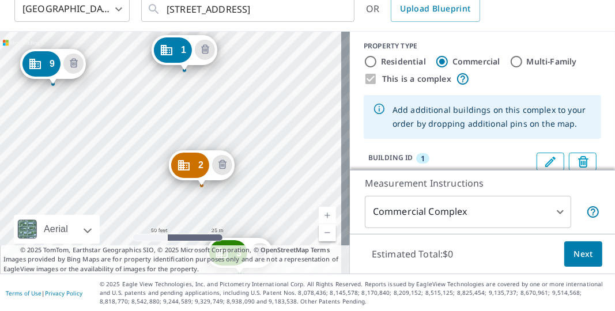
drag, startPoint x: 262, startPoint y: 184, endPoint x: 275, endPoint y: 104, distance: 81.3
click at [275, 104] on div "2 9429 Myrtle Creek Ln Orlando, FL 32832 3 9435 Myrtle Creek Ln Orlando, FL 328…" at bounding box center [175, 153] width 350 height 242
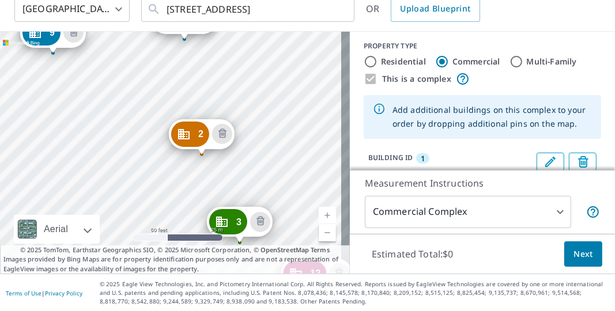
drag, startPoint x: 275, startPoint y: 104, endPoint x: 275, endPoint y: 73, distance: 31.1
click at [275, 73] on div "2 9429 Myrtle Creek Ln Orlando, FL 32832 3 9435 Myrtle Creek Ln Orlando, FL 328…" at bounding box center [175, 153] width 350 height 242
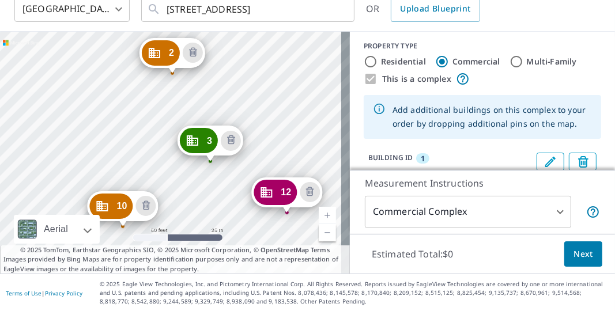
drag, startPoint x: 324, startPoint y: 176, endPoint x: 295, endPoint y: 91, distance: 90.0
click at [295, 91] on div "2 9429 Myrtle Creek Ln Orlando, FL 32832 3 9435 Myrtle Creek Ln Orlando, FL 328…" at bounding box center [175, 153] width 350 height 242
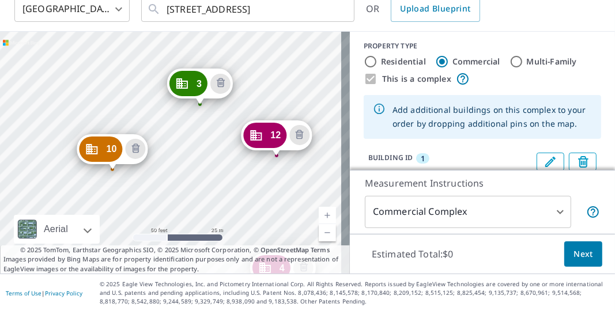
drag, startPoint x: 295, startPoint y: 91, endPoint x: 284, endPoint y: 38, distance: 54.1
click at [284, 38] on div "2 9429 Myrtle Creek Ln Orlando, FL 32832 3 9435 Myrtle Creek Ln Orlando, FL 328…" at bounding box center [175, 153] width 350 height 242
click at [303, 132] on icon "Delete building 12" at bounding box center [300, 134] width 8 height 9
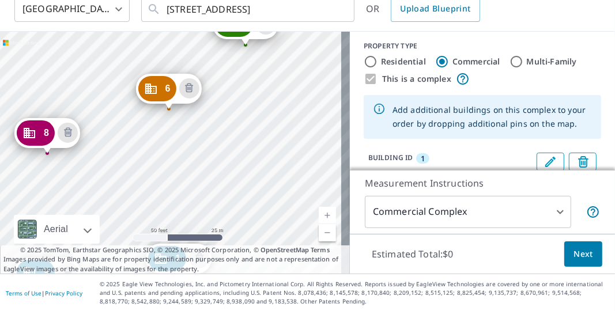
drag, startPoint x: 277, startPoint y: 115, endPoint x: 286, endPoint y: 254, distance: 139.2
click at [286, 254] on div "2 9429 Myrtle Creek Ln Orlando, FL 32832 3 9435 Myrtle Creek Ln Orlando, FL 328…" at bounding box center [175, 153] width 350 height 242
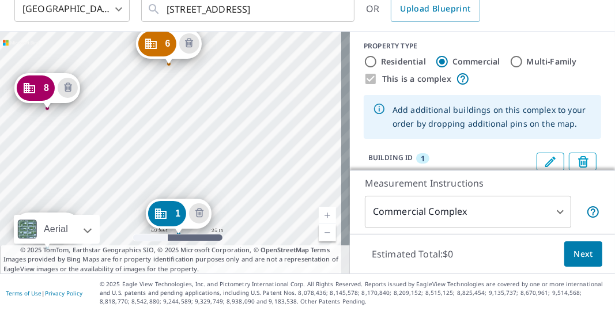
click at [285, 198] on div "2 9429 Myrtle Creek Ln Orlando, FL 32832 3 9435 Myrtle Creek Ln Orlando, FL 328…" at bounding box center [175, 153] width 350 height 242
click at [277, 52] on div "2 9429 Myrtle Creek Ln Orlando, FL 32832 3 9435 Myrtle Creek Ln Orlando, FL 328…" at bounding box center [175, 153] width 350 height 242
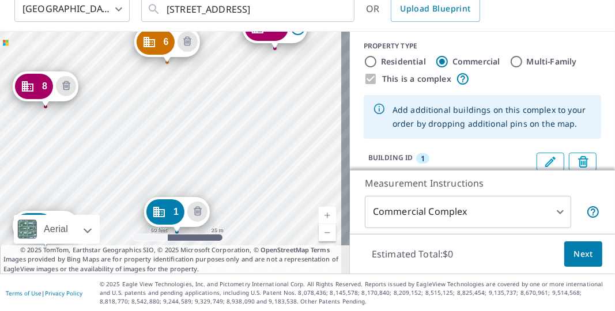
drag, startPoint x: 277, startPoint y: 52, endPoint x: 287, endPoint y: 157, distance: 104.8
click at [287, 157] on div "2 9429 Myrtle Creek Ln Orlando, FL 32832 3 9435 Myrtle Creek Ln Orlando, FL 328…" at bounding box center [175, 153] width 350 height 242
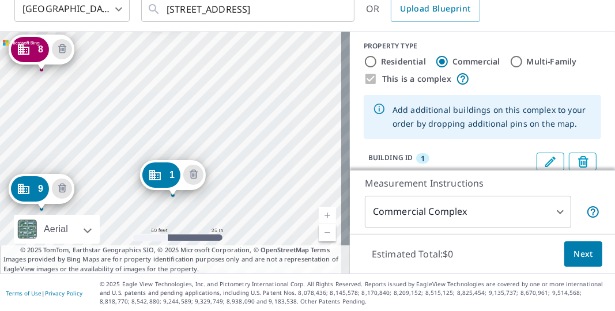
drag, startPoint x: 287, startPoint y: 157, endPoint x: 297, endPoint y: 223, distance: 67.0
click at [297, 223] on div "2 9429 Myrtle Creek Ln Orlando, FL 32832 3 9435 Myrtle Creek Ln Orlando, FL 328…" at bounding box center [175, 153] width 350 height 242
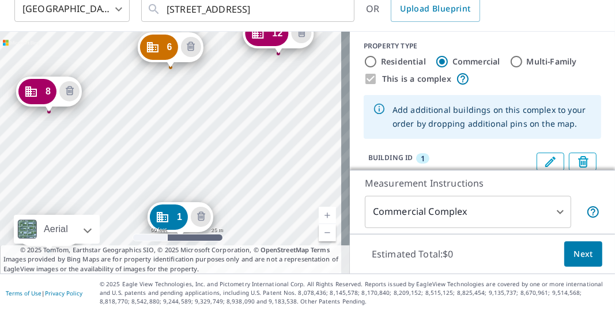
drag, startPoint x: 297, startPoint y: 223, endPoint x: 297, endPoint y: 260, distance: 36.9
click at [297, 260] on div "2 9429 Myrtle Creek Ln Orlando, FL 32832 3 9435 Myrtle Creek Ln Orlando, FL 328…" at bounding box center [175, 153] width 350 height 242
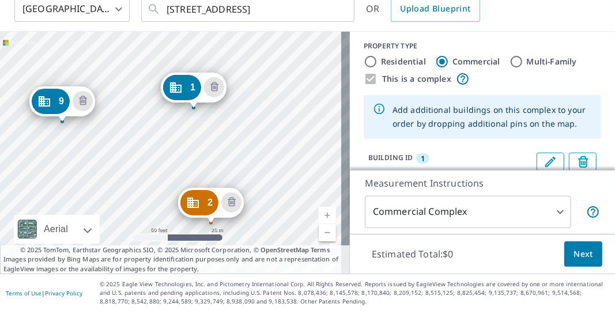
click at [310, 114] on div "2 9429 Myrtle Creek Ln Orlando, FL 32832 3 9435 Myrtle Creek Ln Orlando, FL 328…" at bounding box center [175, 153] width 350 height 242
click at [575, 253] on span "Next" at bounding box center [583, 254] width 20 height 14
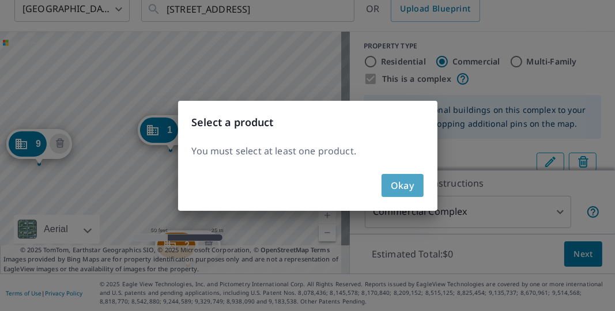
click at [406, 186] on span "Okay" at bounding box center [403, 185] width 24 height 16
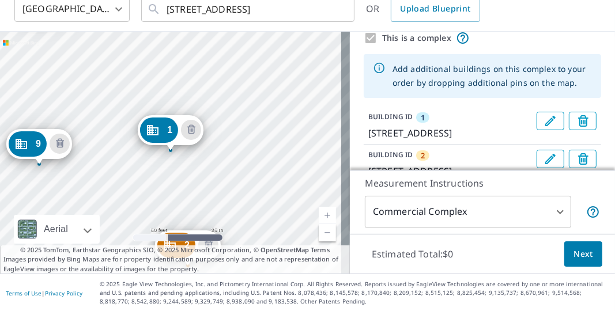
scroll to position [48, 0]
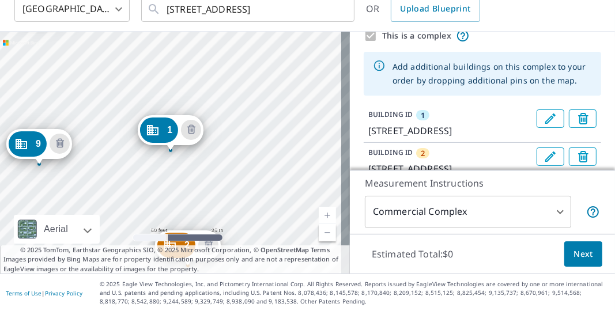
click at [435, 135] on p "9423 Myrtle Creek Ln, Orlando, FL, 32832" at bounding box center [450, 131] width 164 height 14
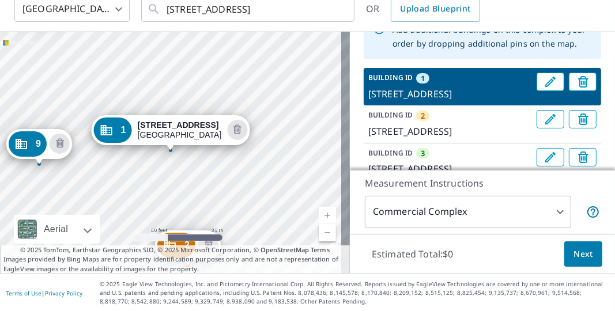
scroll to position [86, 0]
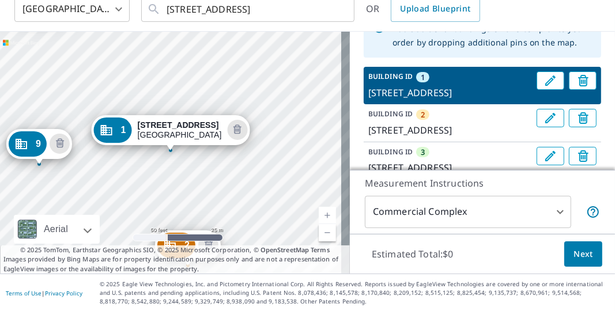
click at [436, 137] on p "9429 Myrtle Creek Ln, Orlando, FL, 32832" at bounding box center [450, 130] width 164 height 14
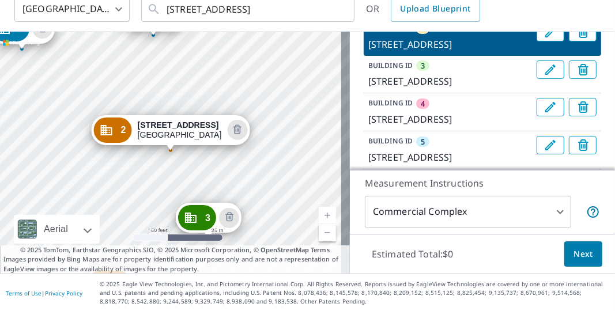
scroll to position [172, 0]
click at [441, 88] on p "9435 Myrtle Creek Ln, Orlando, FL, 32832" at bounding box center [450, 81] width 164 height 14
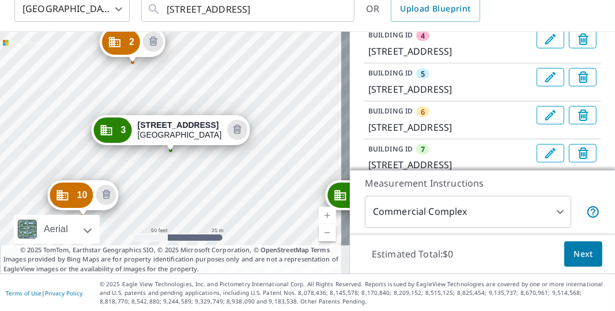
scroll to position [240, 0]
click at [441, 58] on p "9441 Myrtle Creek Ln, Orlando, FL, 32832" at bounding box center [450, 51] width 164 height 14
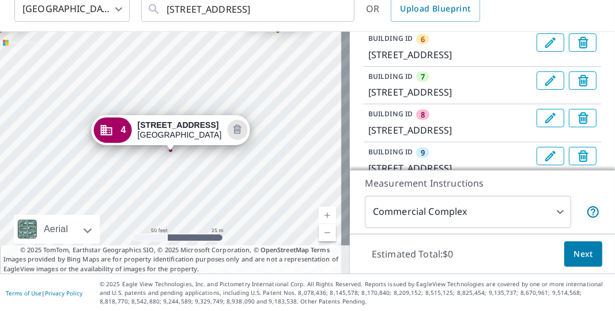
scroll to position [313, 0]
click at [443, 23] on p "9447 Myrtle Creek Ln, Orlando, FL, 32832" at bounding box center [450, 16] width 164 height 14
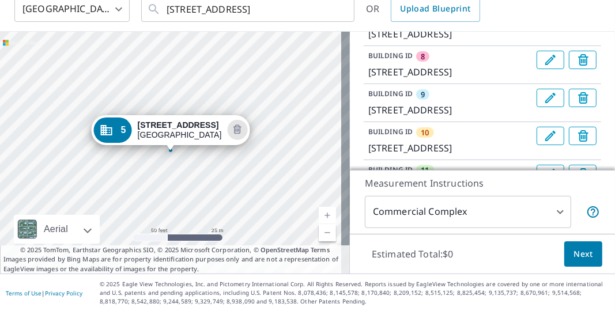
scroll to position [372, 0]
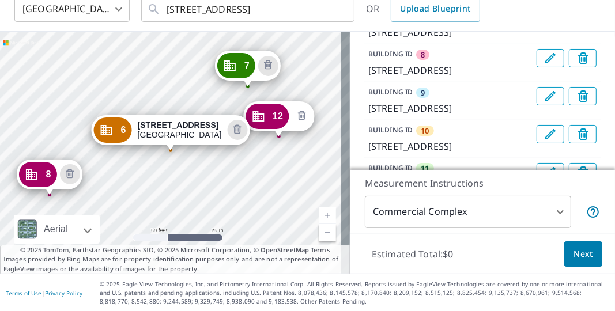
click at [302, 115] on icon "Delete building 12" at bounding box center [301, 115] width 3 height 3
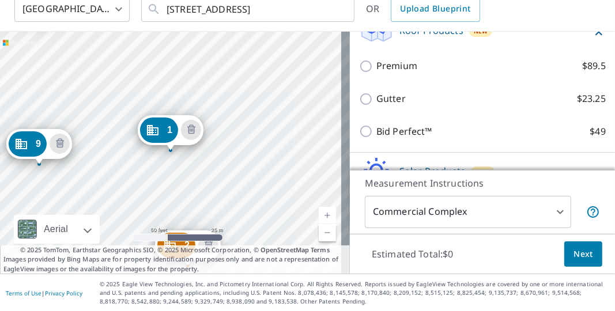
scroll to position [612, 0]
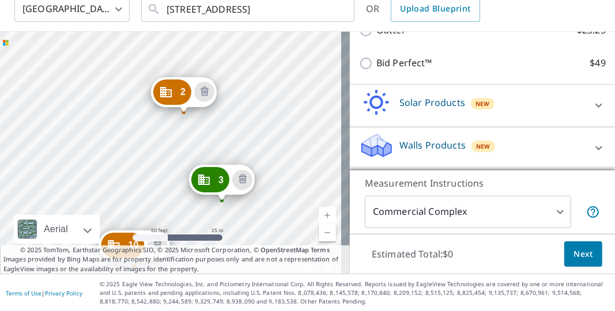
drag, startPoint x: 293, startPoint y: 214, endPoint x: 290, endPoint y: 56, distance: 158.5
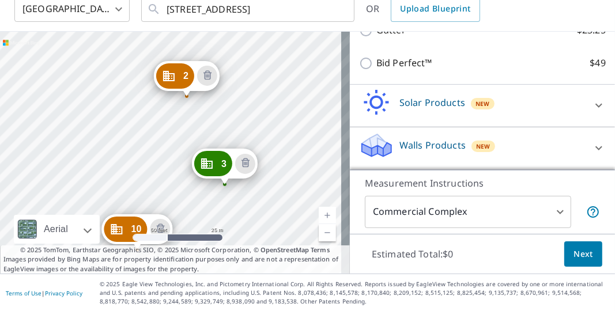
drag, startPoint x: 290, startPoint y: 56, endPoint x: 291, endPoint y: 44, distance: 12.2
click at [291, 44] on div "2 9429 Myrtle Creek Ln Orlando, FL 32832 3 9435 Myrtle Creek Ln Orlando, FL 328…" at bounding box center [175, 153] width 350 height 242
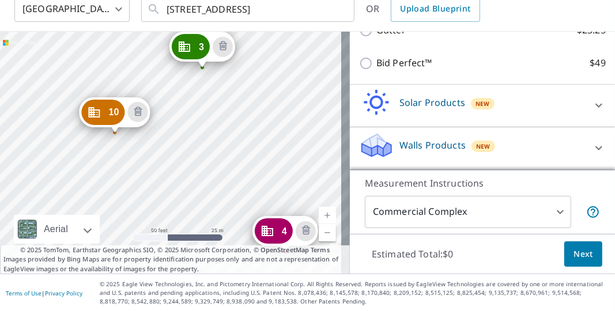
drag, startPoint x: 337, startPoint y: 194, endPoint x: 314, endPoint y: 77, distance: 119.2
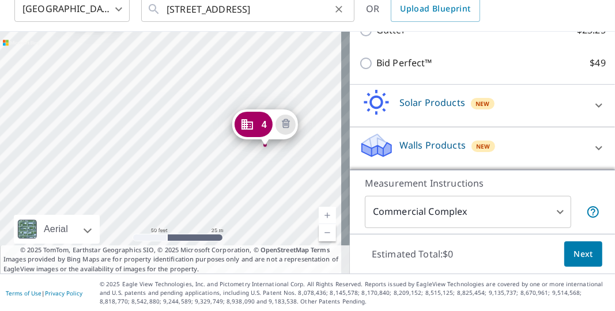
drag, startPoint x: 322, startPoint y: 141, endPoint x: 297, endPoint y: 17, distance: 126.3
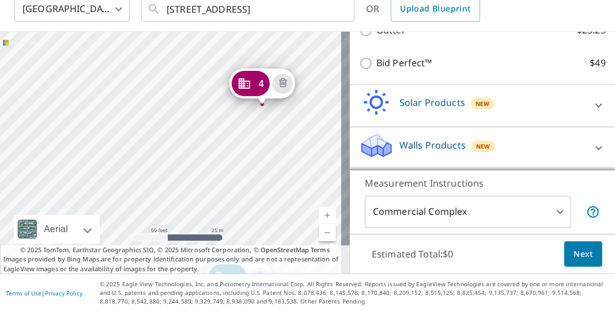
drag, startPoint x: 297, startPoint y: 17, endPoint x: 285, endPoint y: 44, distance: 30.4
drag, startPoint x: 285, startPoint y: 44, endPoint x: 280, endPoint y: 48, distance: 6.1
click at [280, 48] on div "2 9429 Myrtle Creek Ln Orlando, FL 32832 3 9435 Myrtle Creek Ln Orlando, FL 328…" at bounding box center [175, 153] width 350 height 242
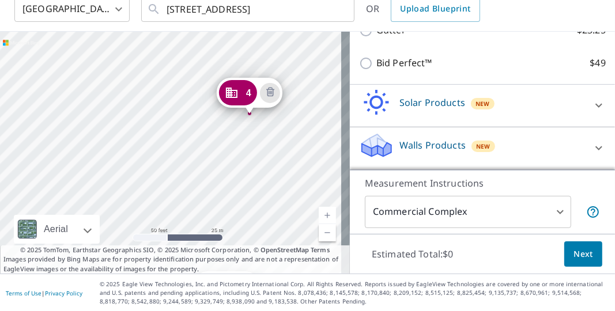
drag, startPoint x: 335, startPoint y: 168, endPoint x: 321, endPoint y: 176, distance: 16.0
drag, startPoint x: 321, startPoint y: 176, endPoint x: 96, endPoint y: 147, distance: 227.0
click at [96, 147] on div "2 9429 Myrtle Creek Ln Orlando, FL 32832 3 9435 Myrtle Creek Ln Orlando, FL 328…" at bounding box center [175, 153] width 350 height 242
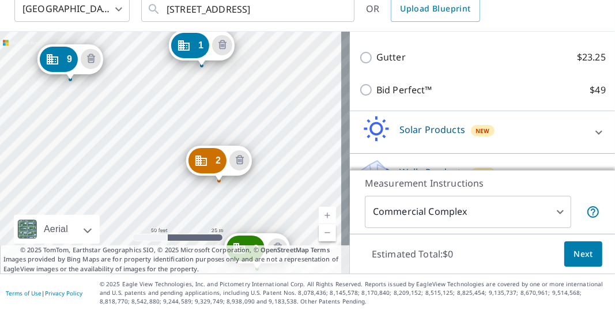
drag, startPoint x: 283, startPoint y: 124, endPoint x: 314, endPoint y: 40, distance: 90.2
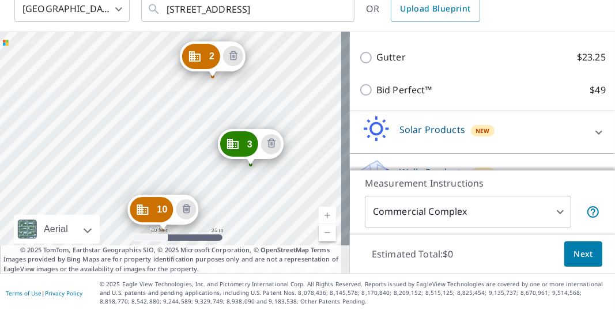
drag, startPoint x: 314, startPoint y: 40, endPoint x: 296, endPoint y: 39, distance: 18.5
click at [296, 39] on div "2 9429 Myrtle Creek Ln Orlando, FL 32832 3 9435 Myrtle Creek Ln Orlando, FL 328…" at bounding box center [175, 153] width 350 height 242
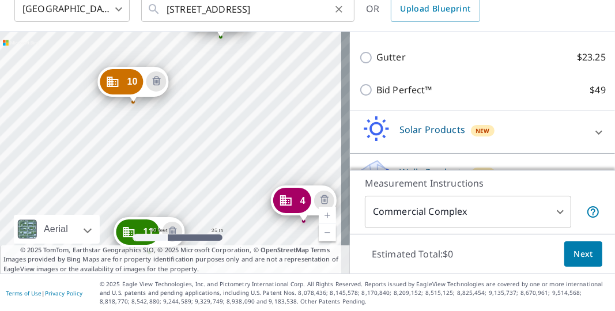
drag, startPoint x: 321, startPoint y: 161, endPoint x: 290, endPoint y: 9, distance: 154.8
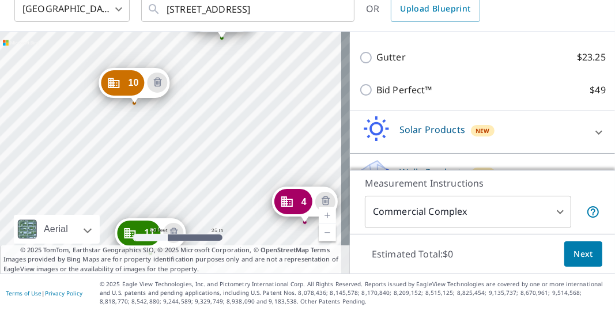
drag, startPoint x: 290, startPoint y: 9, endPoint x: 289, endPoint y: 74, distance: 65.1
click at [289, 74] on div "2 9429 Myrtle Creek Ln Orlando, FL 32832 3 9435 Myrtle Creek Ln Orlando, FL 328…" at bounding box center [175, 153] width 350 height 242
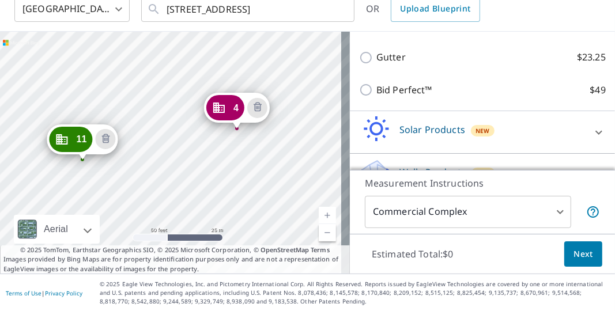
drag, startPoint x: 326, startPoint y: 129, endPoint x: 258, endPoint y: 35, distance: 115.9
drag, startPoint x: 258, startPoint y: 35, endPoint x: 247, endPoint y: 48, distance: 17.6
click at [247, 48] on div "2 9429 Myrtle Creek Ln Orlando, FL 32832 3 9435 Myrtle Creek Ln Orlando, FL 328…" at bounding box center [175, 153] width 350 height 242
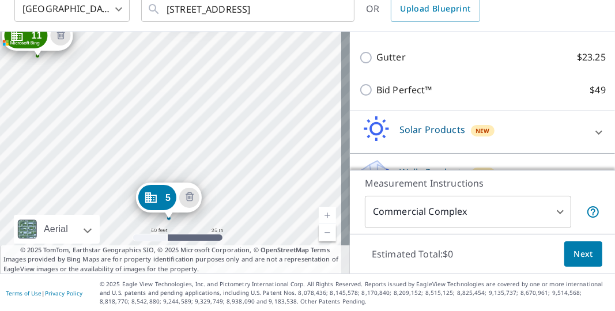
drag, startPoint x: 308, startPoint y: 137, endPoint x: 260, endPoint y: 25, distance: 120.8
drag, startPoint x: 260, startPoint y: 25, endPoint x: 252, endPoint y: 208, distance: 182.8
click at [252, 208] on div "2 9429 Myrtle Creek Ln Orlando, FL 32832 3 9435 Myrtle Creek Ln Orlando, FL 328…" at bounding box center [175, 153] width 350 height 242
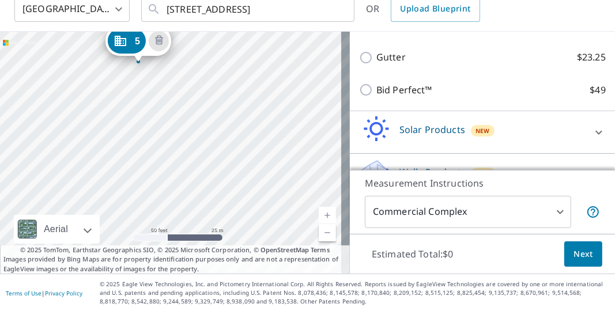
drag, startPoint x: 338, startPoint y: 192, endPoint x: 369, endPoint y: 32, distance: 162.6
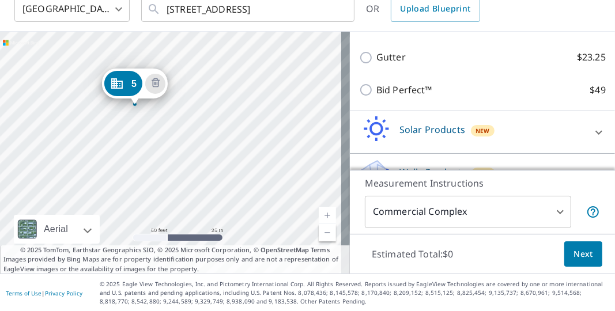
drag, startPoint x: 369, startPoint y: 32, endPoint x: 270, endPoint y: 298, distance: 283.8
drag, startPoint x: 270, startPoint y: 298, endPoint x: 257, endPoint y: 118, distance: 181.4
click at [257, 118] on div "2 9429 Myrtle Creek Ln Orlando, FL 32832 3 9435 Myrtle Creek Ln Orlando, FL 328…" at bounding box center [175, 153] width 350 height 242
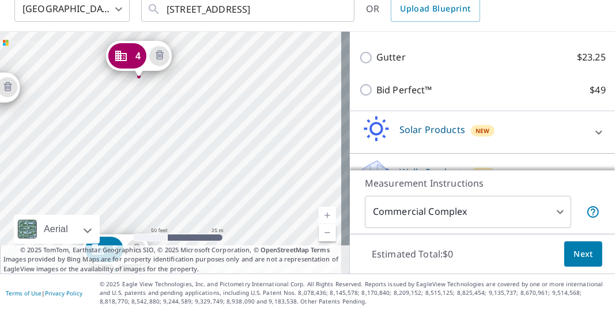
drag, startPoint x: 327, startPoint y: 73, endPoint x: 307, endPoint y: 237, distance: 166.0
drag, startPoint x: 307, startPoint y: 237, endPoint x: 297, endPoint y: 85, distance: 153.0
click at [297, 85] on div "2 9429 Myrtle Creek Ln Orlando, FL 32832 3 9435 Myrtle Creek Ln Orlando, FL 328…" at bounding box center [175, 153] width 350 height 242
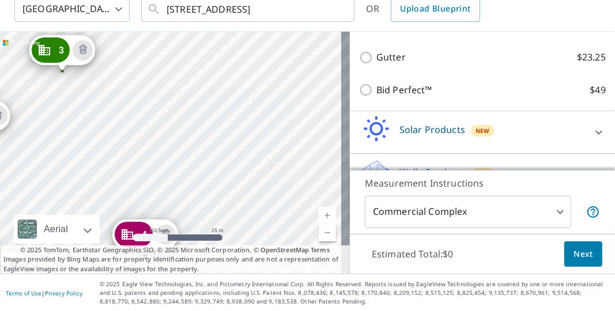
drag, startPoint x: 325, startPoint y: 50, endPoint x: 330, endPoint y: 227, distance: 177.5
drag, startPoint x: 330, startPoint y: 227, endPoint x: 229, endPoint y: 58, distance: 197.1
click at [229, 58] on div "2 9429 Myrtle Creek Ln Orlando, FL 32832 3 9435 Myrtle Creek Ln Orlando, FL 328…" at bounding box center [175, 153] width 350 height 242
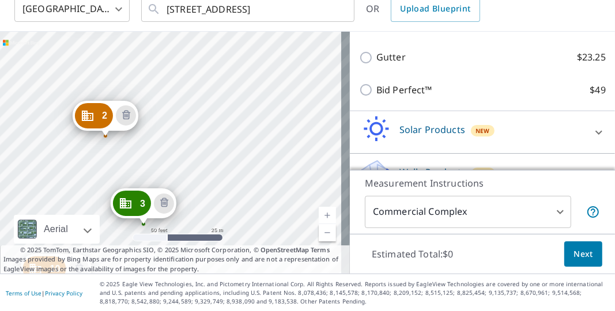
drag, startPoint x: 229, startPoint y: 58, endPoint x: 311, endPoint y: 215, distance: 177.0
click at [311, 215] on div "2 9429 Myrtle Creek Ln Orlando, FL 32832 3 9435 Myrtle Creek Ln Orlando, FL 328…" at bounding box center [175, 153] width 350 height 242
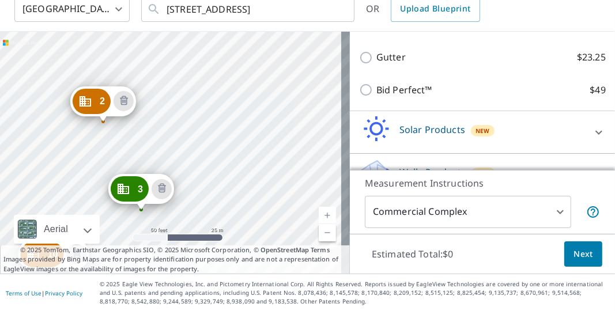
click at [307, 195] on div "2 9429 Myrtle Creek Ln Orlando, FL 32832 3 9435 Myrtle Creek Ln Orlando, FL 328…" at bounding box center [175, 153] width 350 height 242
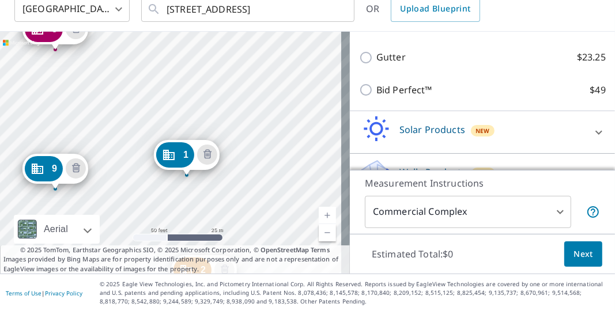
drag, startPoint x: 182, startPoint y: 52, endPoint x: 283, endPoint y: 221, distance: 196.6
click at [283, 221] on div "2 9429 Myrtle Creek Ln Orlando, FL 32832 3 9435 Myrtle Creek Ln Orlando, FL 328…" at bounding box center [175, 153] width 350 height 242
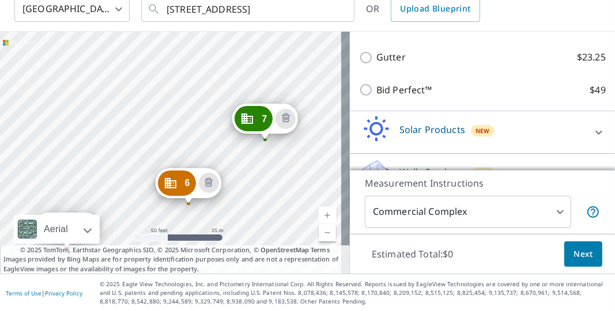
drag, startPoint x: 233, startPoint y: 37, endPoint x: 245, endPoint y: 236, distance: 198.5
drag, startPoint x: 245, startPoint y: 236, endPoint x: 241, endPoint y: 115, distance: 120.5
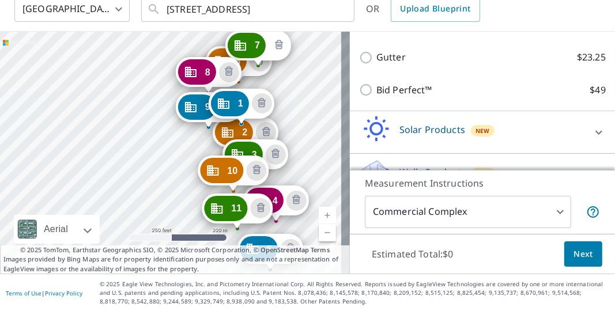
click at [282, 50] on icon "Delete building 7" at bounding box center [279, 46] width 14 height 14
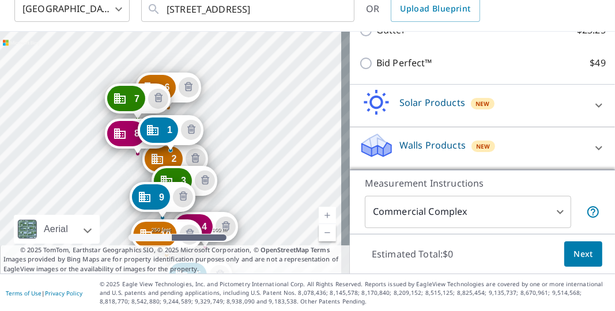
click at [319, 210] on link "Current Level 17, Zoom In" at bounding box center [327, 215] width 17 height 17
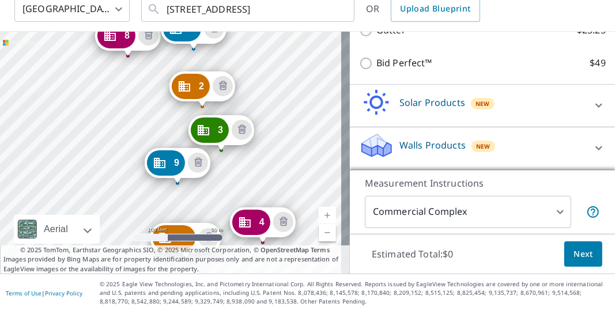
drag, startPoint x: 301, startPoint y: 165, endPoint x: 324, endPoint y: 64, distance: 104.0
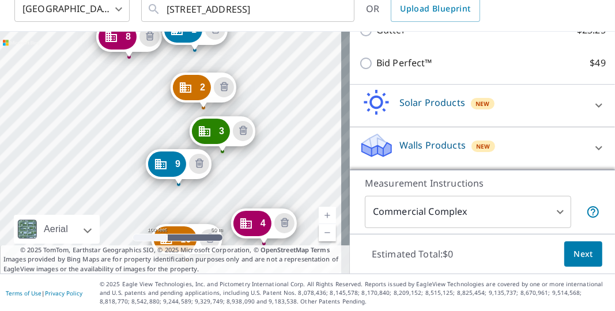
drag, startPoint x: 324, startPoint y: 64, endPoint x: 304, endPoint y: 164, distance: 102.3
click at [304, 164] on div "2 9429 Myrtle Creek Ln Orlando, FL 32832 3 9435 Myrtle Creek Ln Orlando, FL 328…" at bounding box center [175, 153] width 350 height 242
click at [320, 215] on link "Current Level 18, Zoom In" at bounding box center [327, 215] width 17 height 17
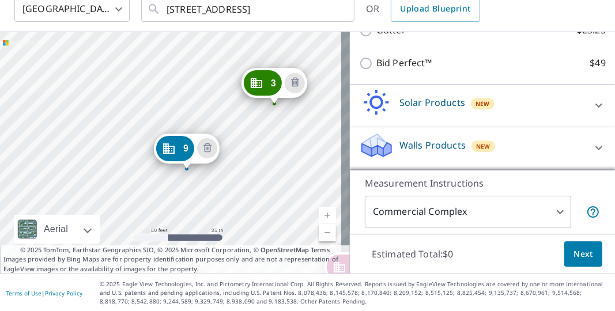
drag, startPoint x: 321, startPoint y: 88, endPoint x: 321, endPoint y: 38, distance: 49.5
click at [321, 38] on div "2 9429 Myrtle Creek Ln Orlando, FL 32832 3 9435 Myrtle Creek Ln Orlando, FL 328…" at bounding box center [175, 153] width 350 height 242
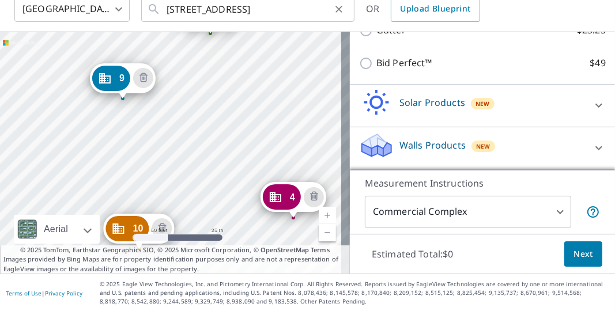
drag, startPoint x: 328, startPoint y: 106, endPoint x: 256, endPoint y: 13, distance: 117.4
click at [256, 13] on div "United States US ​ 9411 Myrtle Creek Ln Orlando, FL 32832 ​ OR Upload Blueprint…" at bounding box center [307, 130] width 615 height 287
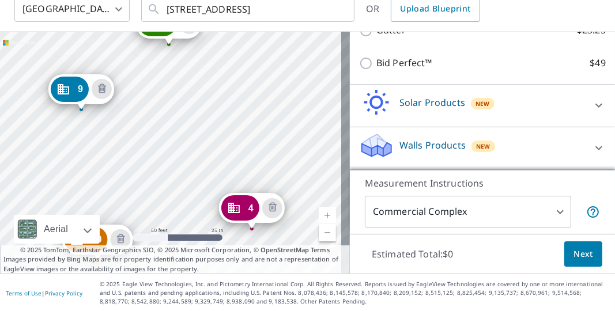
click at [222, 47] on div "2 9429 Myrtle Creek Ln Orlando, FL 32832 3 9435 Myrtle Creek Ln Orlando, FL 328…" at bounding box center [175, 153] width 350 height 242
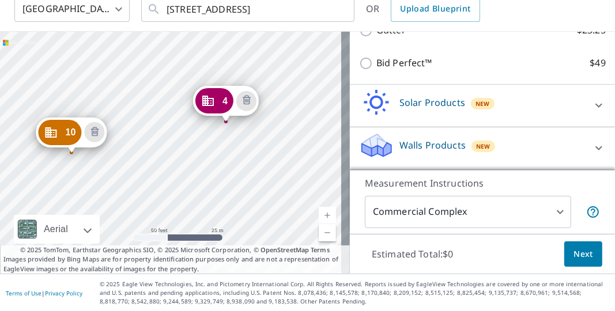
drag, startPoint x: 325, startPoint y: 139, endPoint x: 297, endPoint y: 27, distance: 116.3
drag, startPoint x: 297, startPoint y: 27, endPoint x: 292, endPoint y: 124, distance: 98.1
click at [292, 124] on div "2 9429 Myrtle Creek Ln Orlando, FL 32832 3 9435 Myrtle Creek Ln Orlando, FL 328…" at bounding box center [175, 153] width 350 height 242
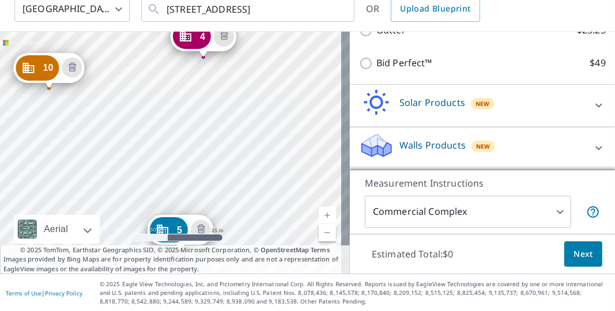
drag, startPoint x: 329, startPoint y: 169, endPoint x: 305, endPoint y: 104, distance: 69.8
drag, startPoint x: 305, startPoint y: 104, endPoint x: 544, endPoint y: 63, distance: 242.0
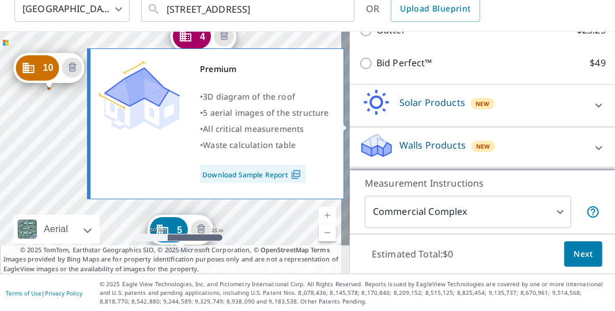
checkbox input "true"
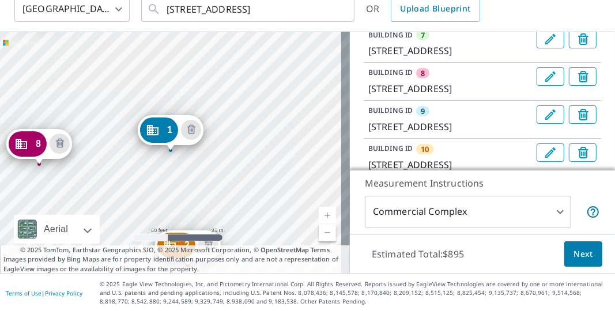
scroll to position [354, 0]
